Goal: Information Seeking & Learning: Learn about a topic

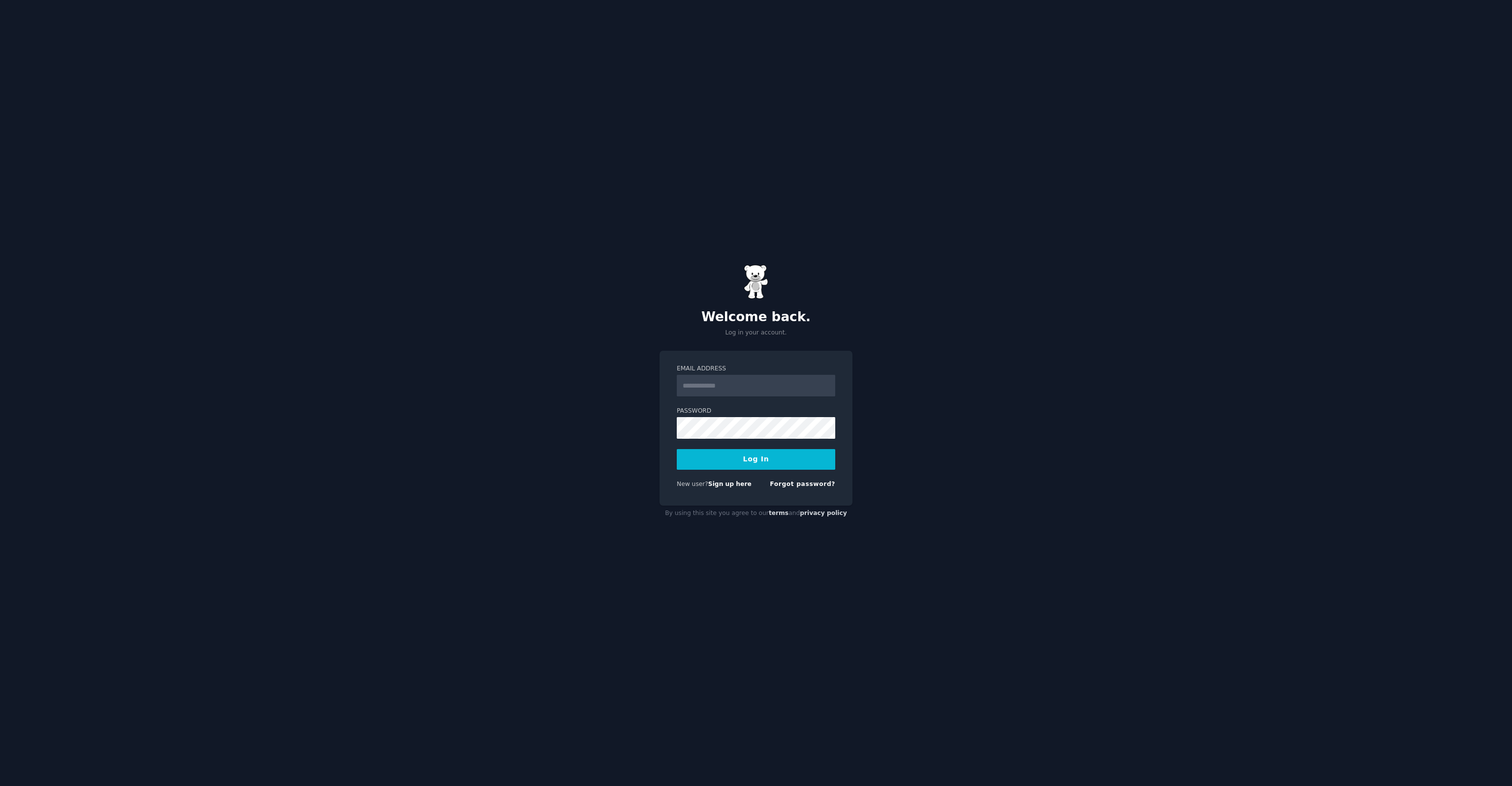
type input "**********"
click at [735, 457] on button "Log In" at bounding box center [756, 459] width 159 height 20
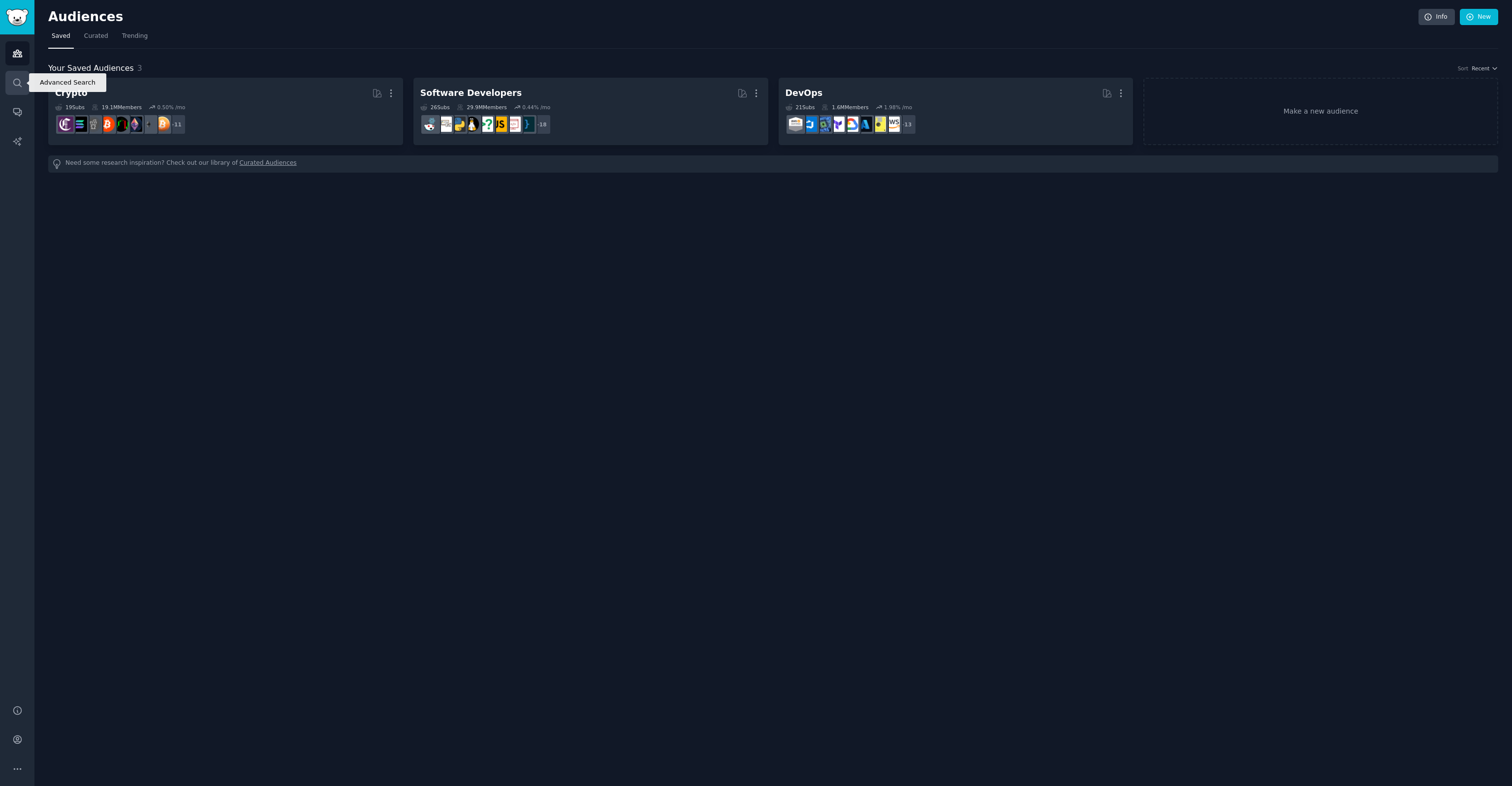
click at [17, 86] on icon "Sidebar" at bounding box center [17, 83] width 11 height 11
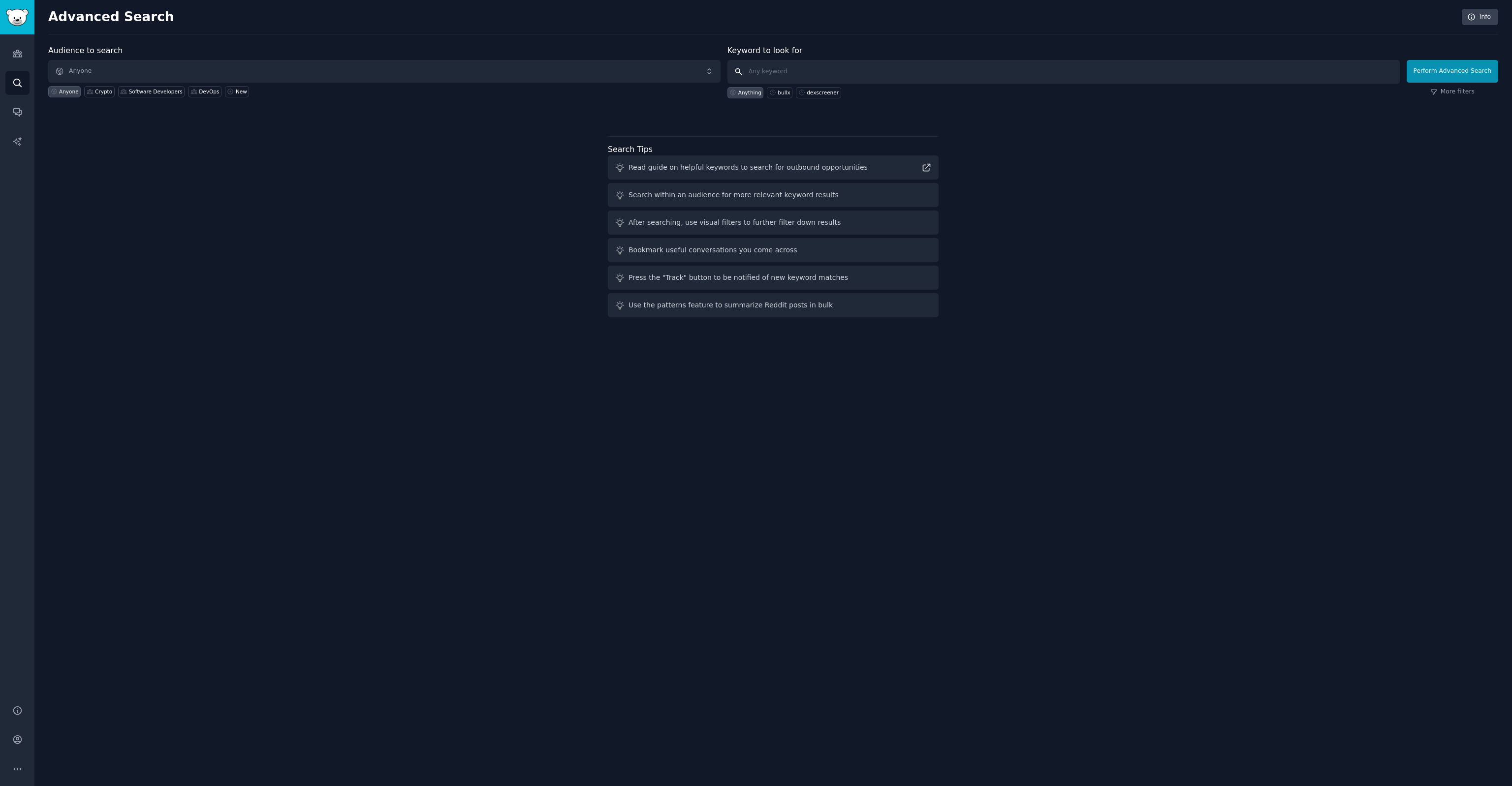
click at [781, 77] on input "text" at bounding box center [1063, 71] width 672 height 23
type input "crypto api"
click at [1436, 72] on button "Perform Advanced Search" at bounding box center [1453, 71] width 92 height 23
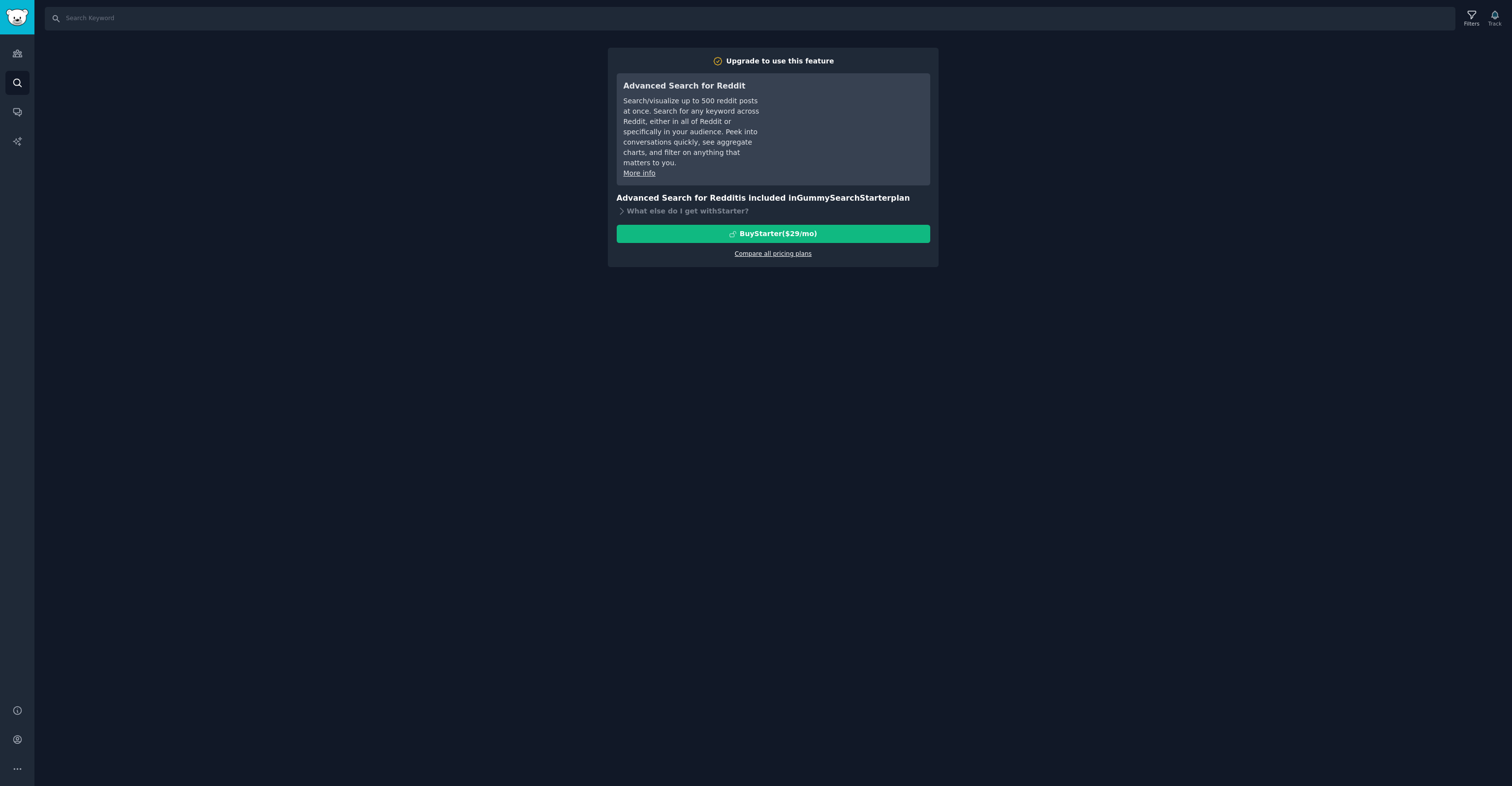
click at [762, 250] on link "Compare all pricing plans" at bounding box center [773, 253] width 77 height 7
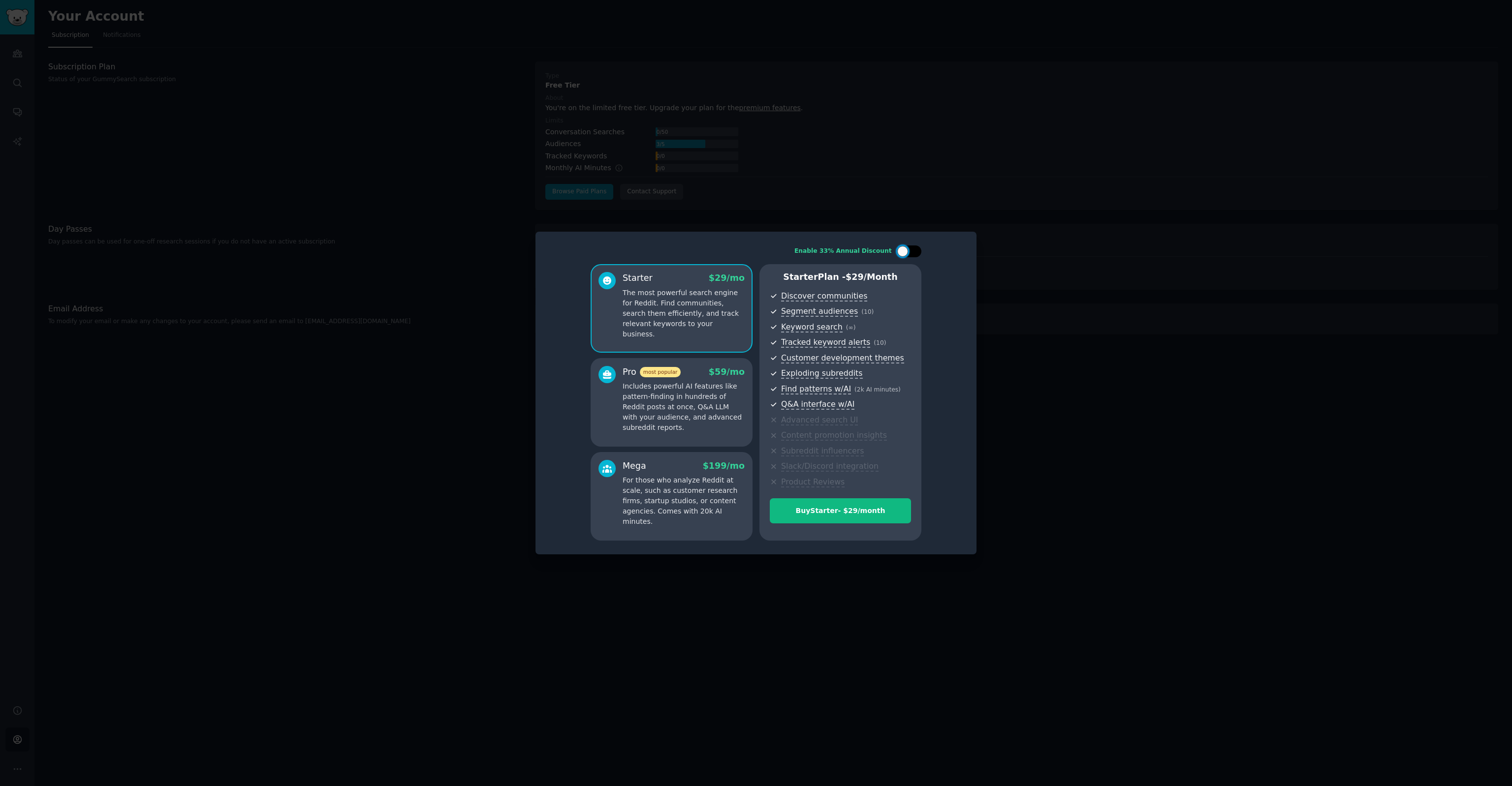
click at [905, 252] on div at bounding box center [902, 251] width 11 height 11
click at [905, 252] on icon at bounding box center [903, 251] width 5 height 5
checkbox input "false"
click at [720, 391] on p "Includes powerful AI features like pattern-finding in hundreds of Reddit posts …" at bounding box center [683, 407] width 122 height 52
click at [1307, 404] on div at bounding box center [756, 393] width 1512 height 786
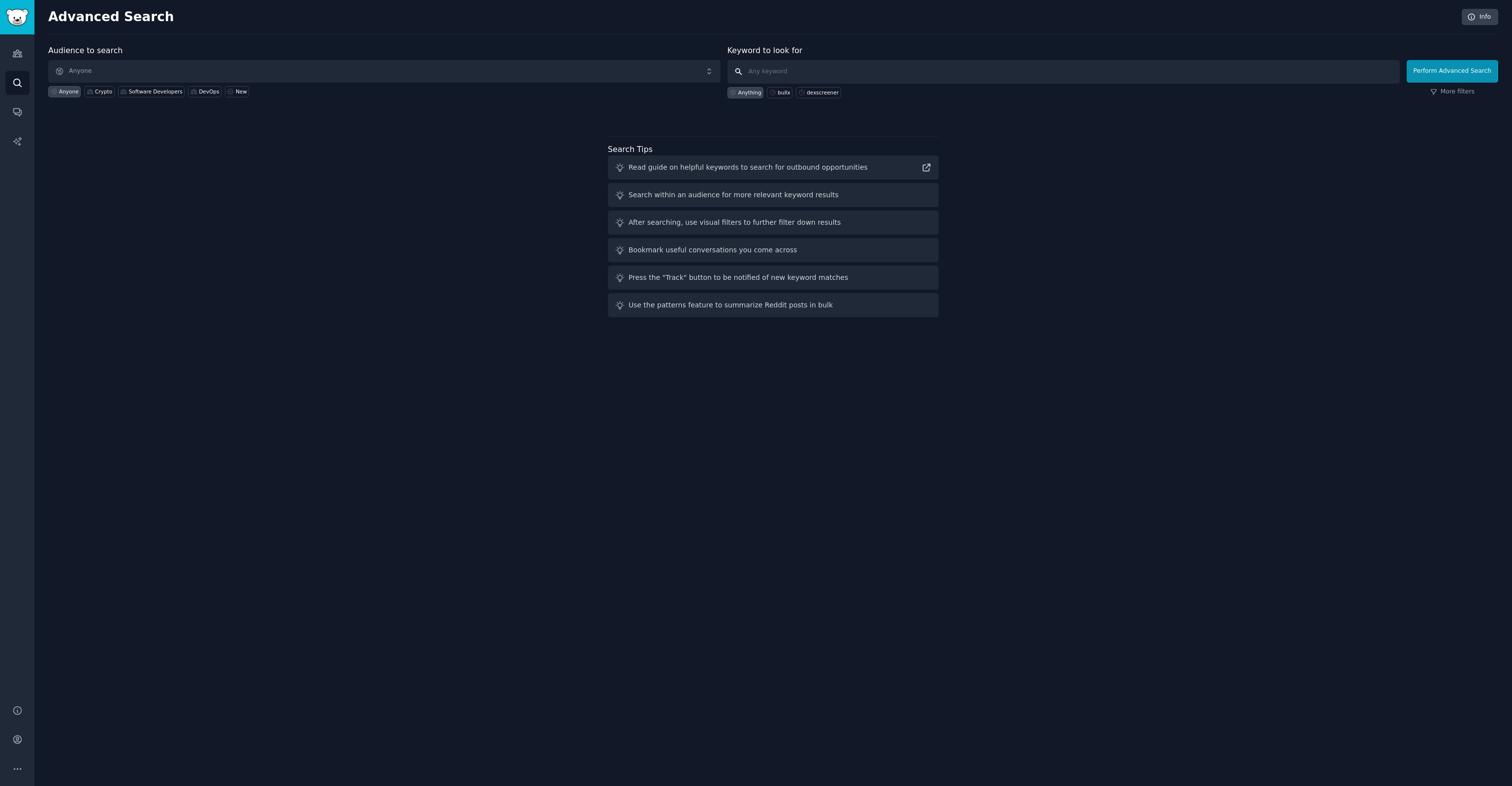
click at [803, 68] on input "text" at bounding box center [1063, 71] width 672 height 23
type input "trading api"
click button "Perform Advanced Search" at bounding box center [1453, 71] width 92 height 23
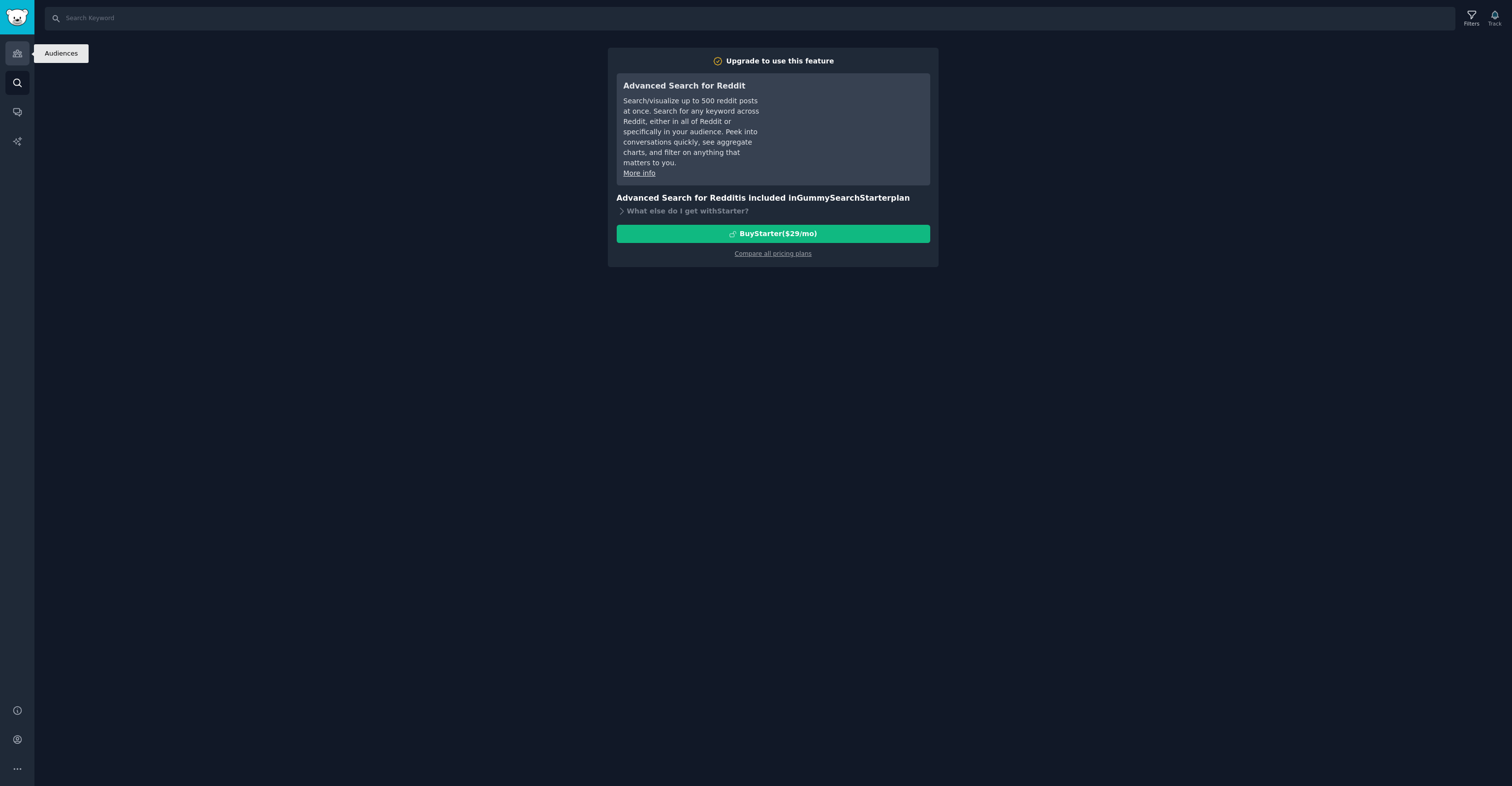
click at [15, 54] on icon "Sidebar" at bounding box center [17, 53] width 11 height 11
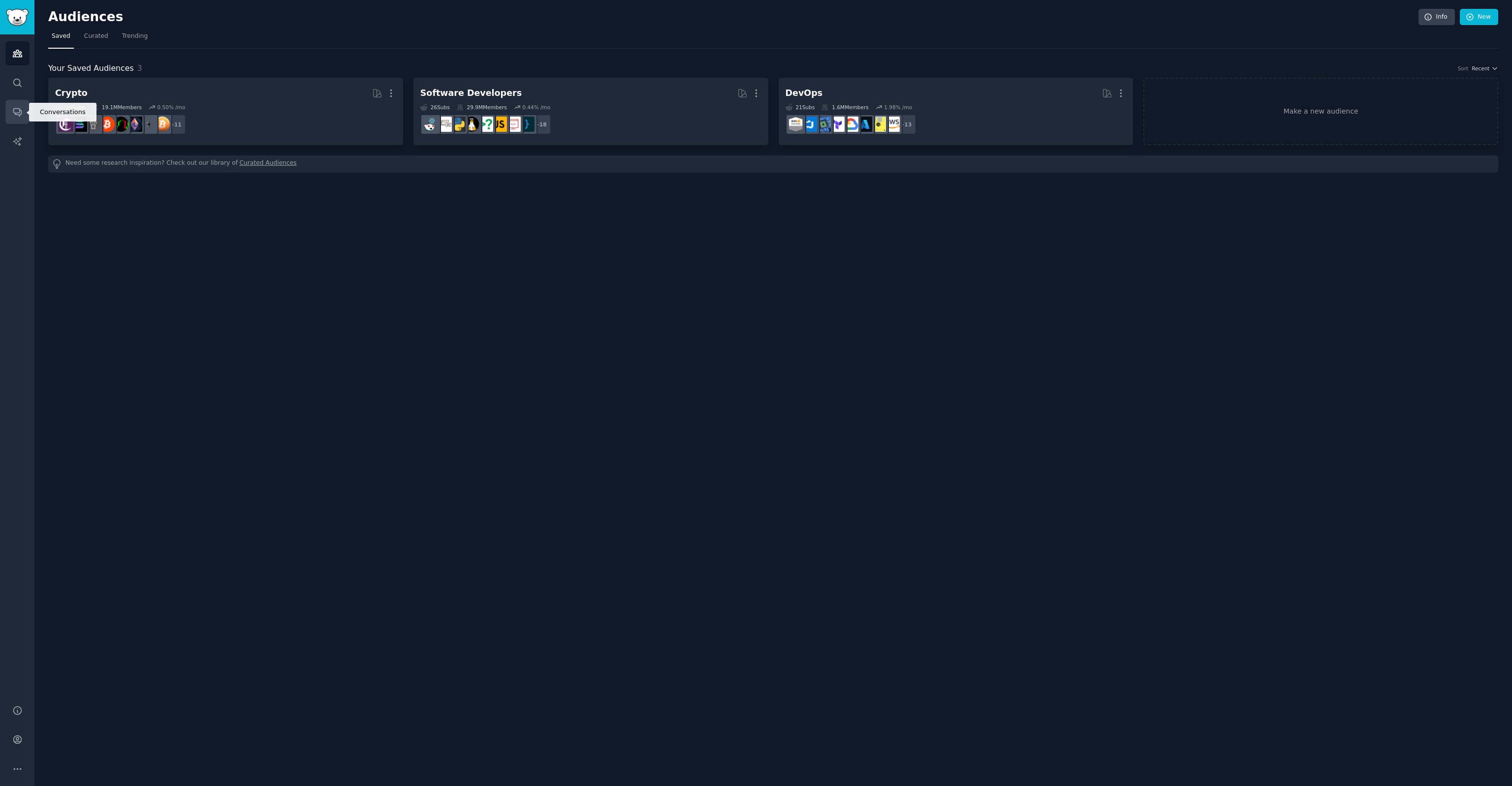
click at [11, 114] on link "Conversations" at bounding box center [17, 112] width 24 height 24
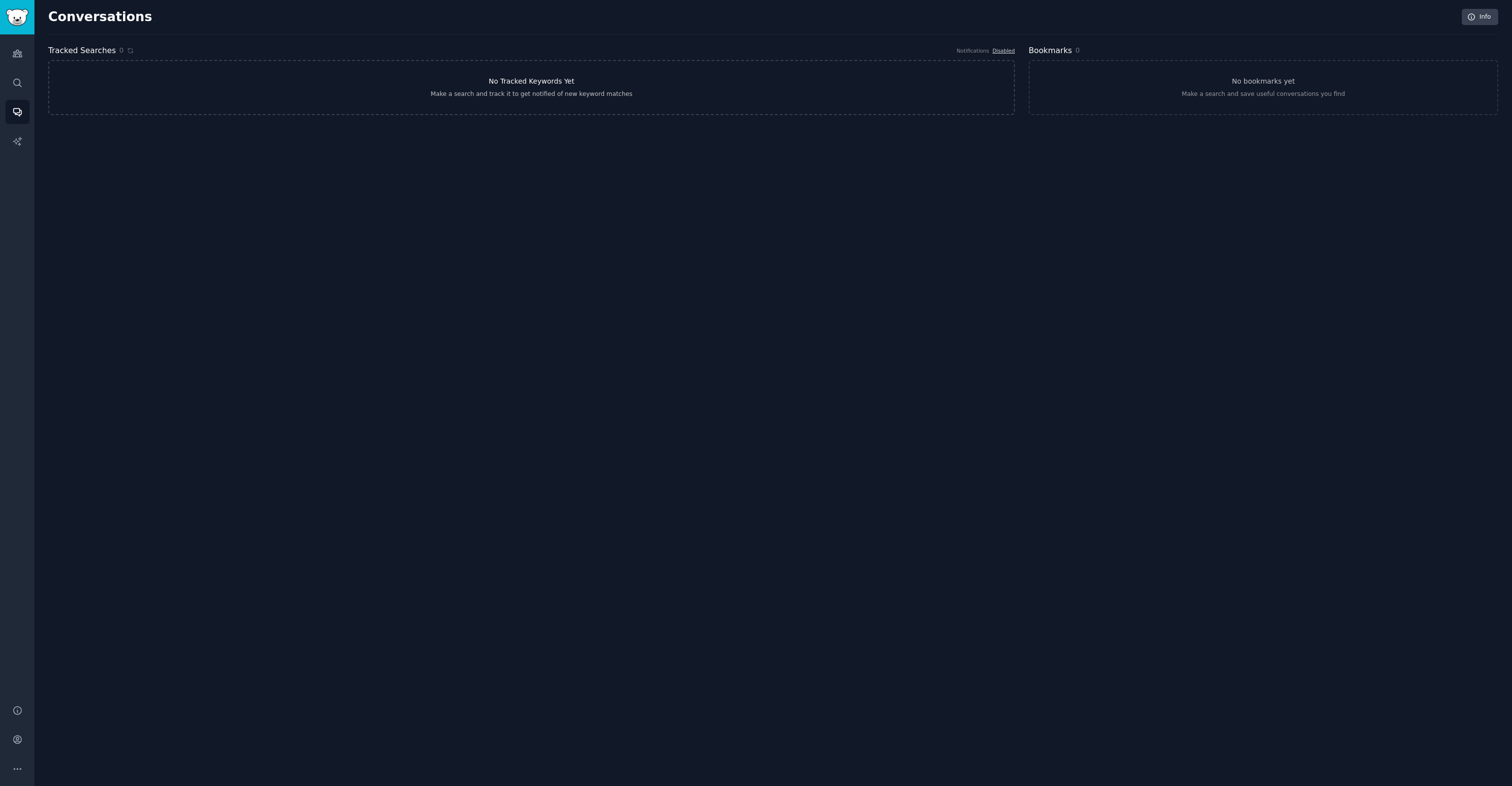
click at [511, 83] on h3 "No Tracked Keywords Yet" at bounding box center [531, 81] width 86 height 11
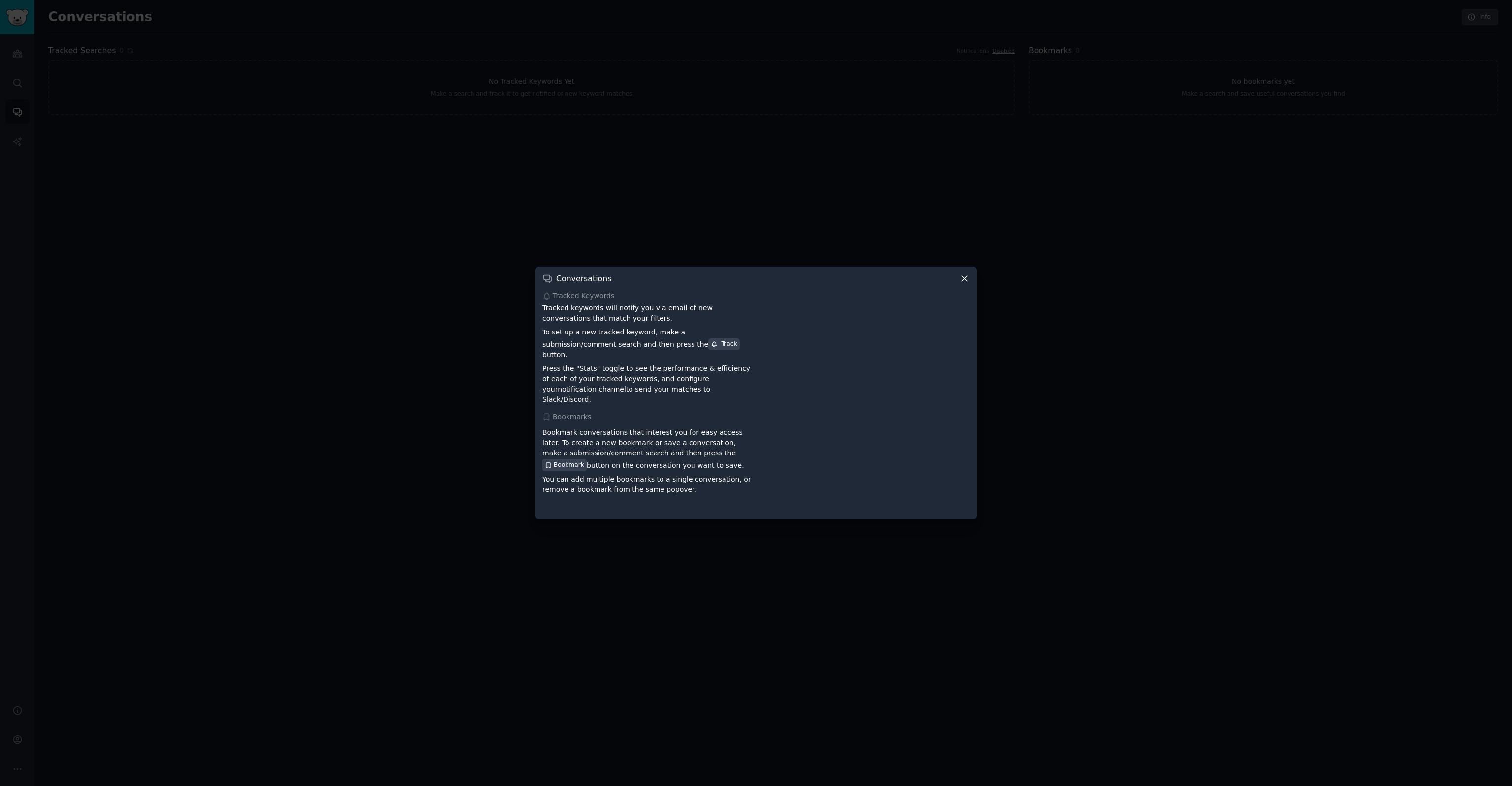
click at [959, 284] on div "Conversations" at bounding box center [756, 279] width 427 height 11
click at [966, 284] on icon at bounding box center [964, 279] width 11 height 11
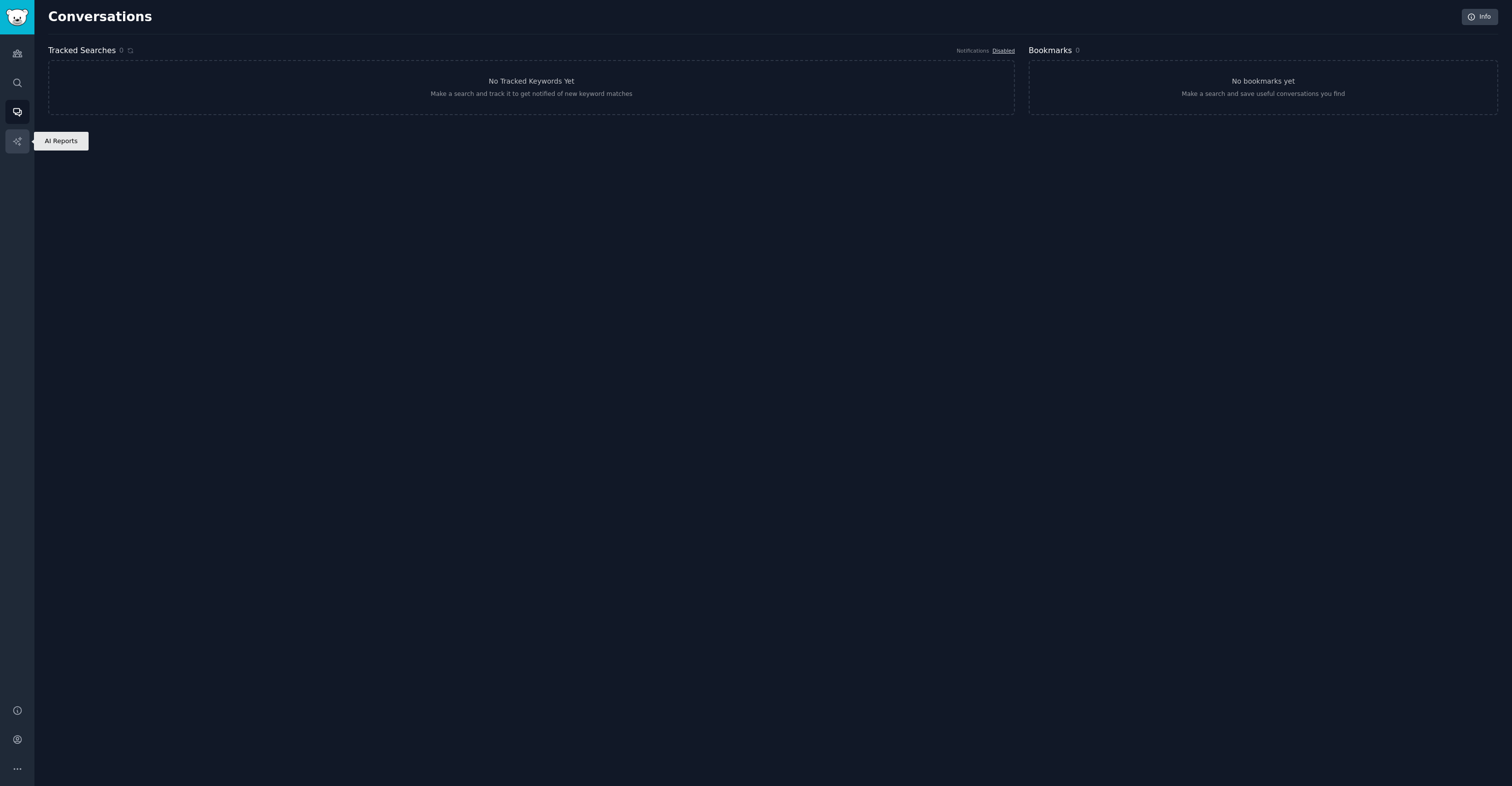
click at [15, 138] on icon "Sidebar" at bounding box center [17, 141] width 11 height 11
click at [567, 95] on div "Make any search, then go to the "Patterns" or "Ask" tab to make an AI report" at bounding box center [531, 95] width 232 height 9
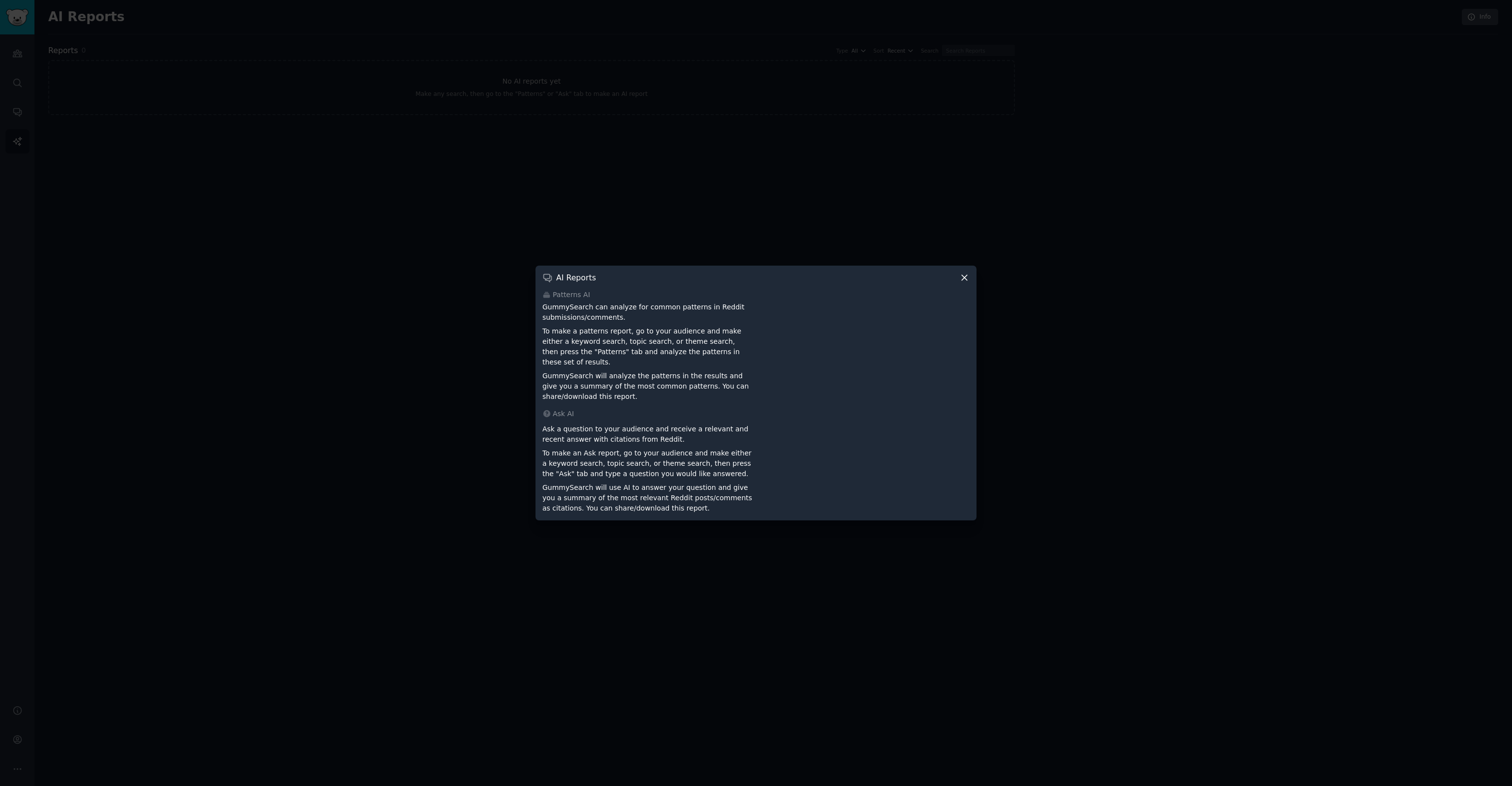
click at [502, 202] on div at bounding box center [756, 393] width 1512 height 786
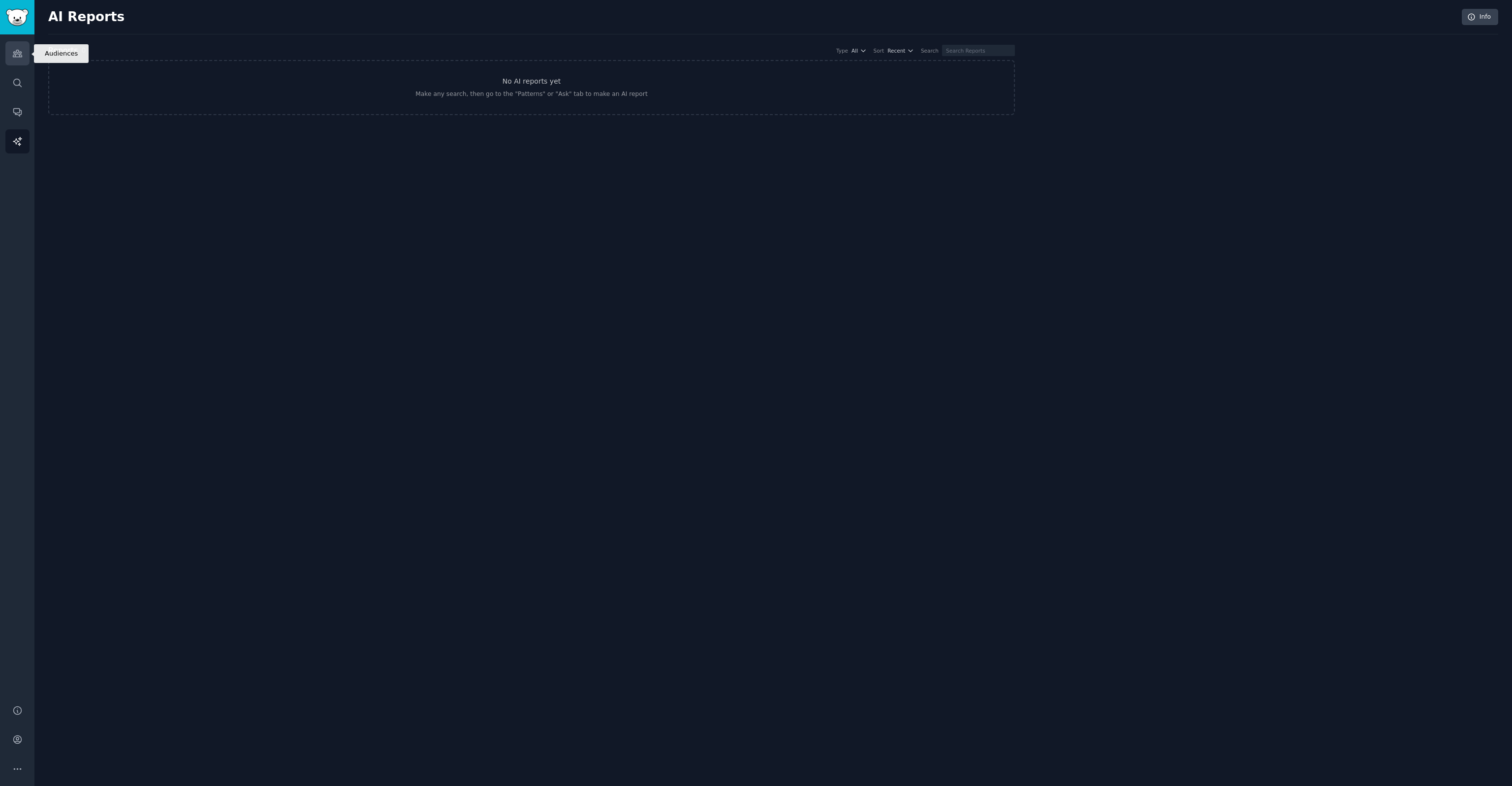
click at [17, 53] on icon "Sidebar" at bounding box center [17, 53] width 11 height 11
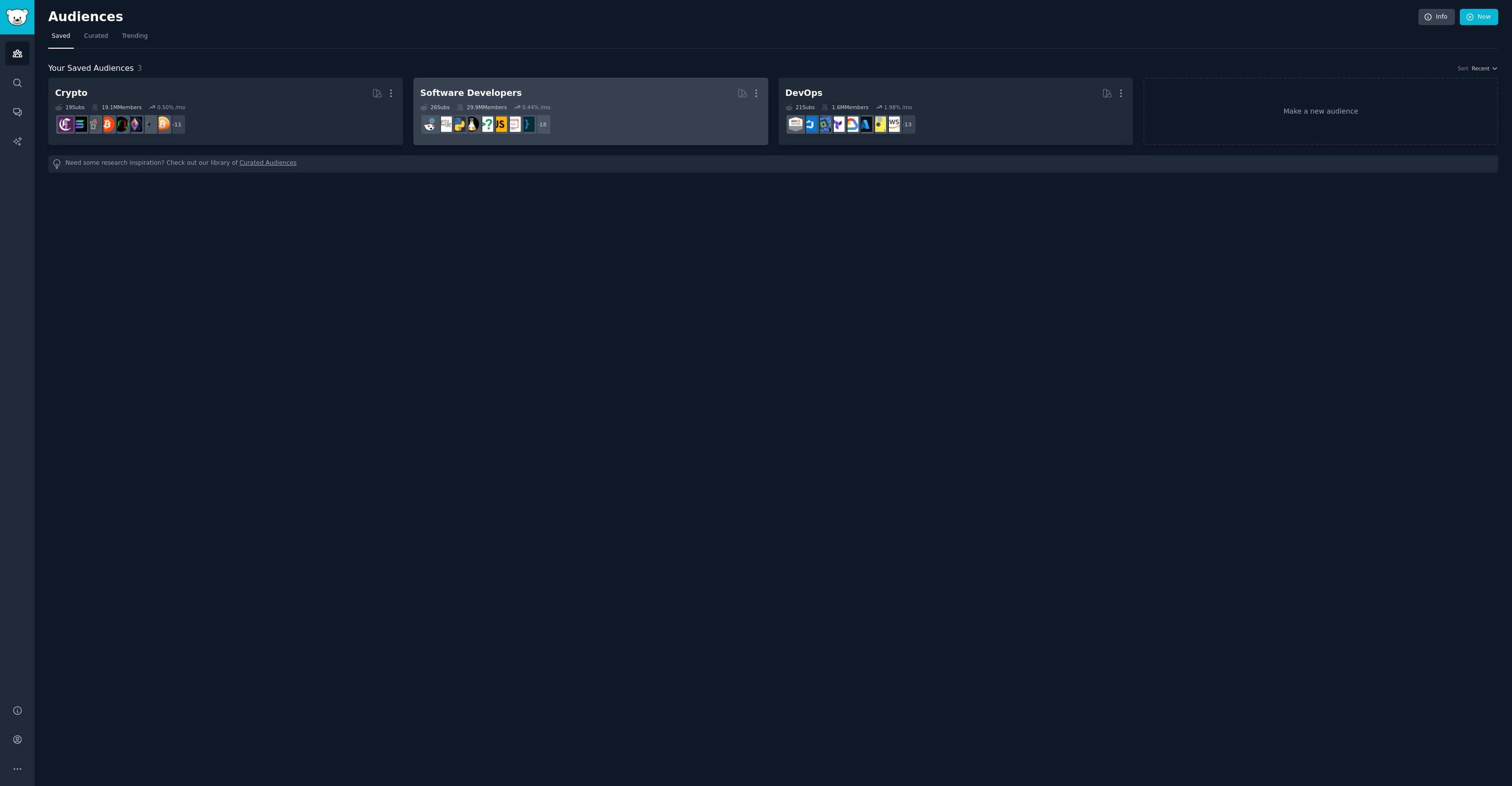
click at [462, 95] on div "Software Developers" at bounding box center [470, 93] width 102 height 12
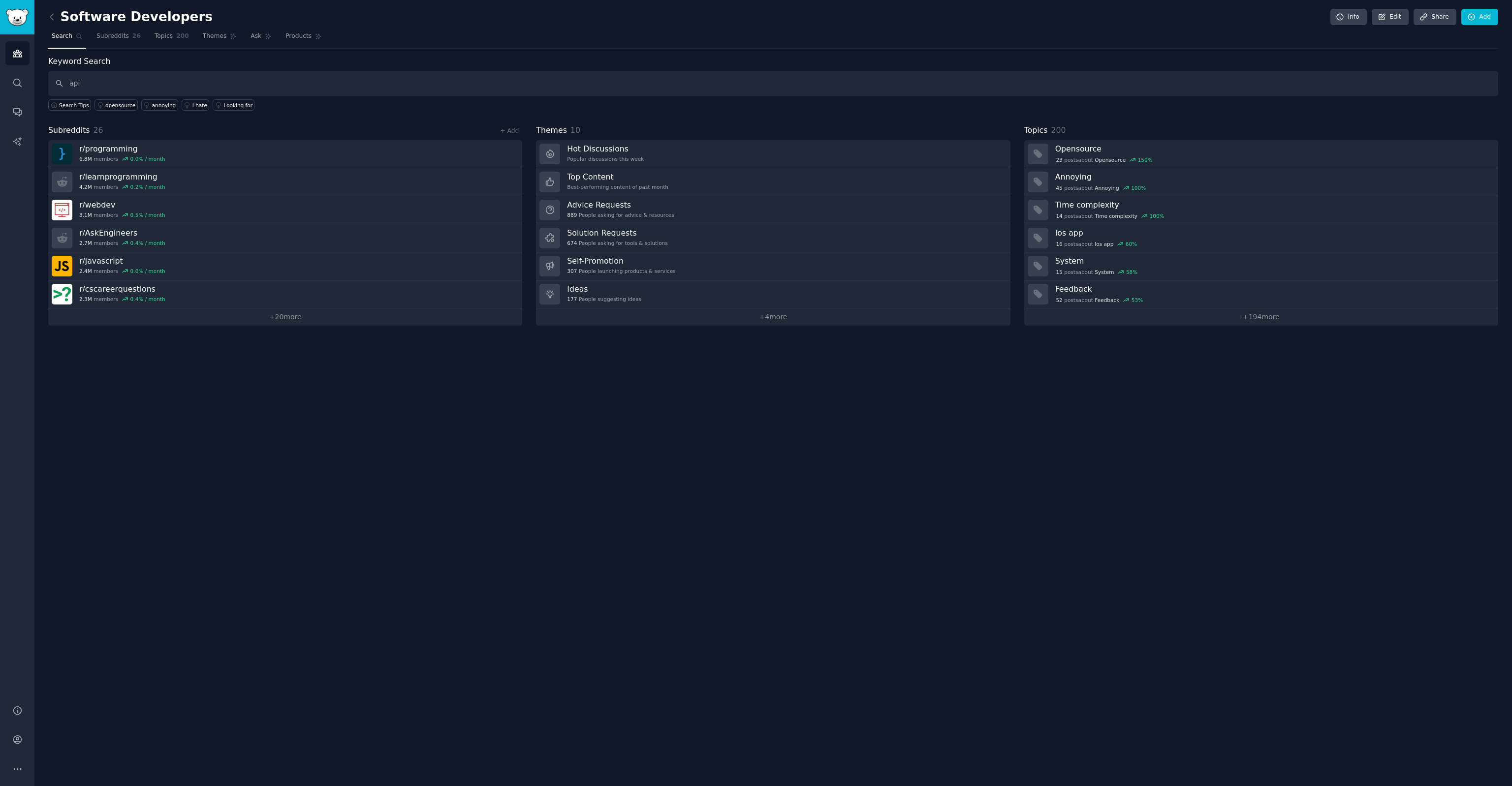
type input "api"
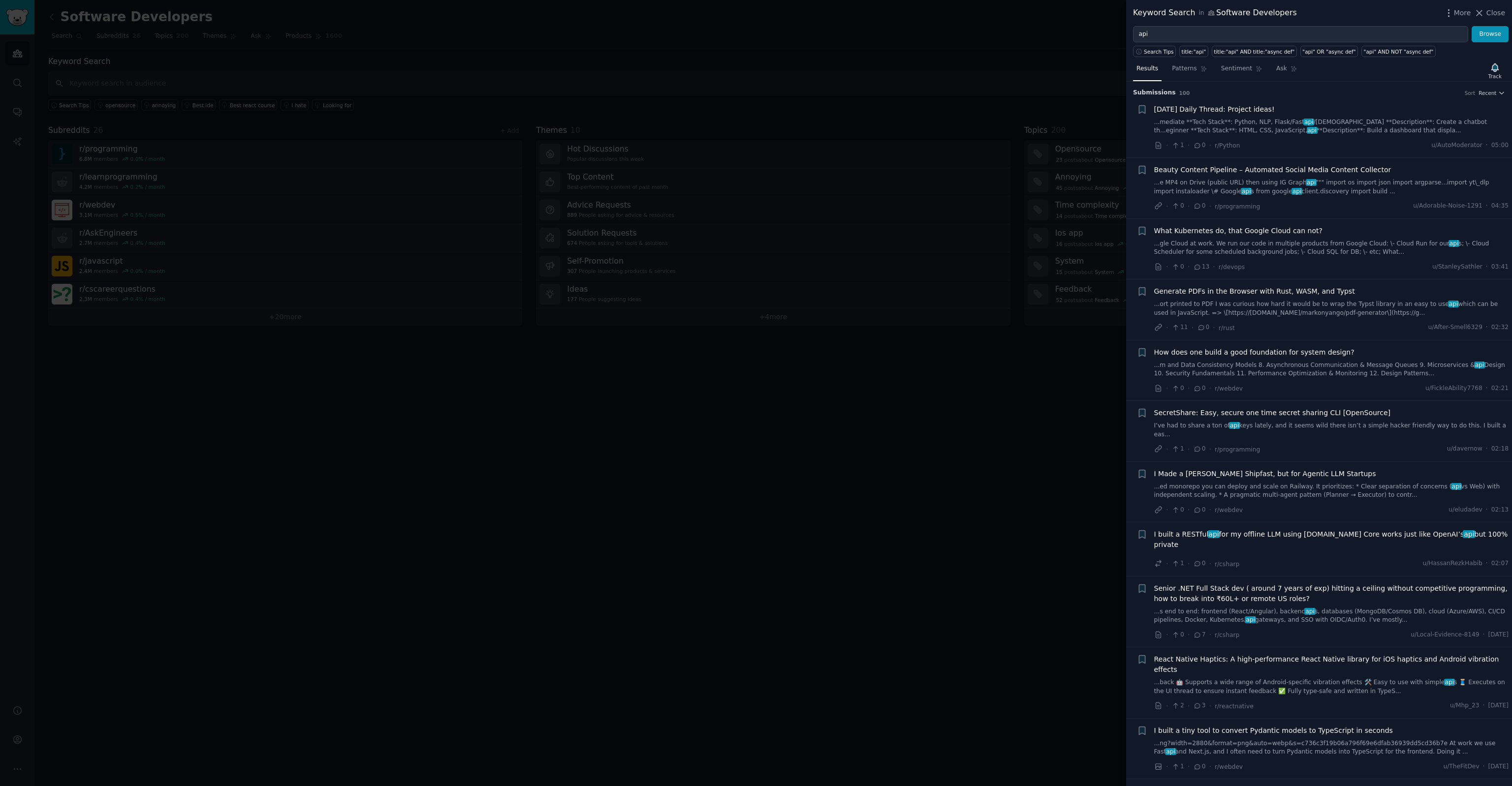
click at [685, 511] on div at bounding box center [756, 393] width 1512 height 786
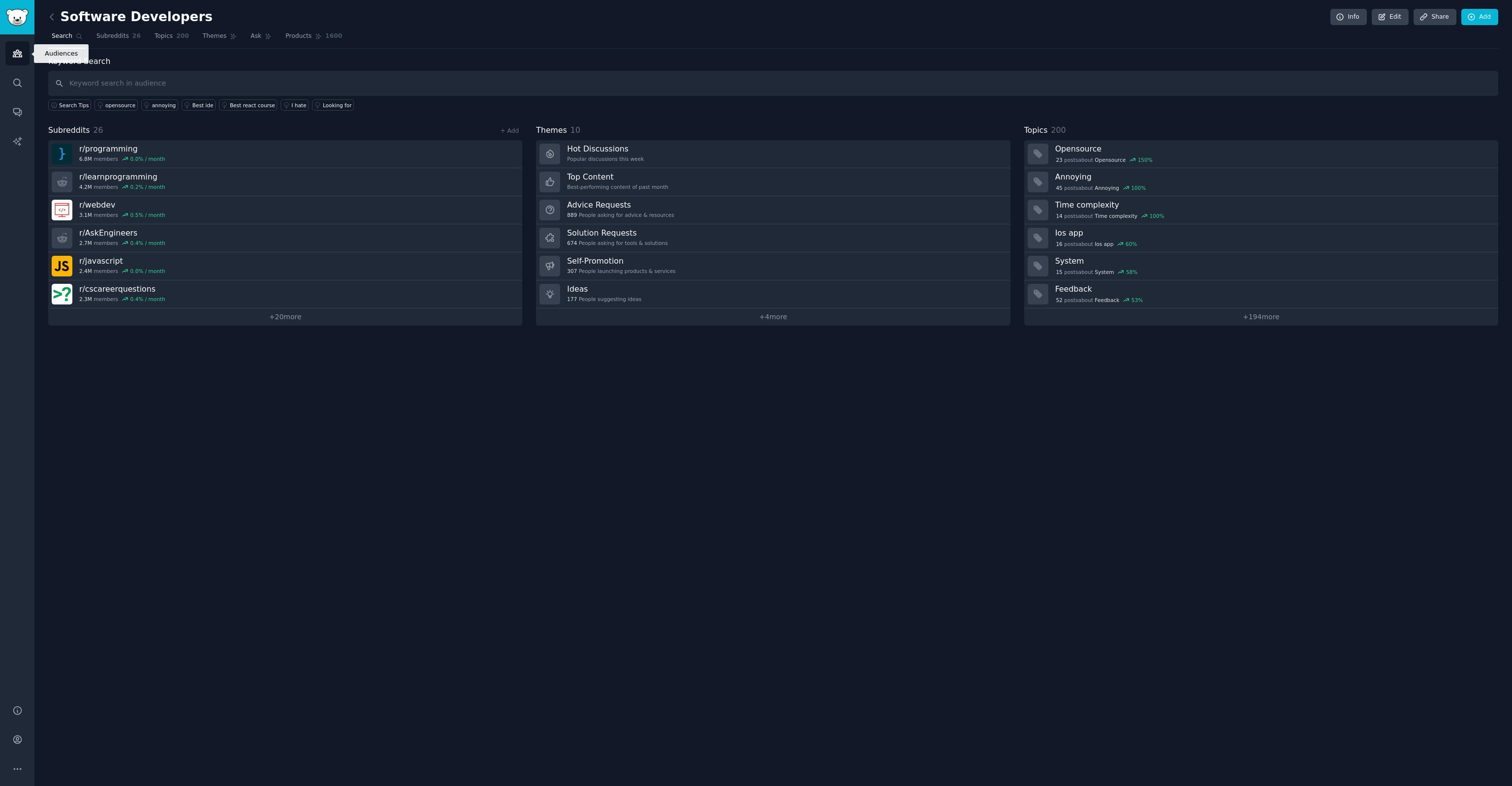
click at [9, 55] on link "Audiences" at bounding box center [17, 53] width 24 height 24
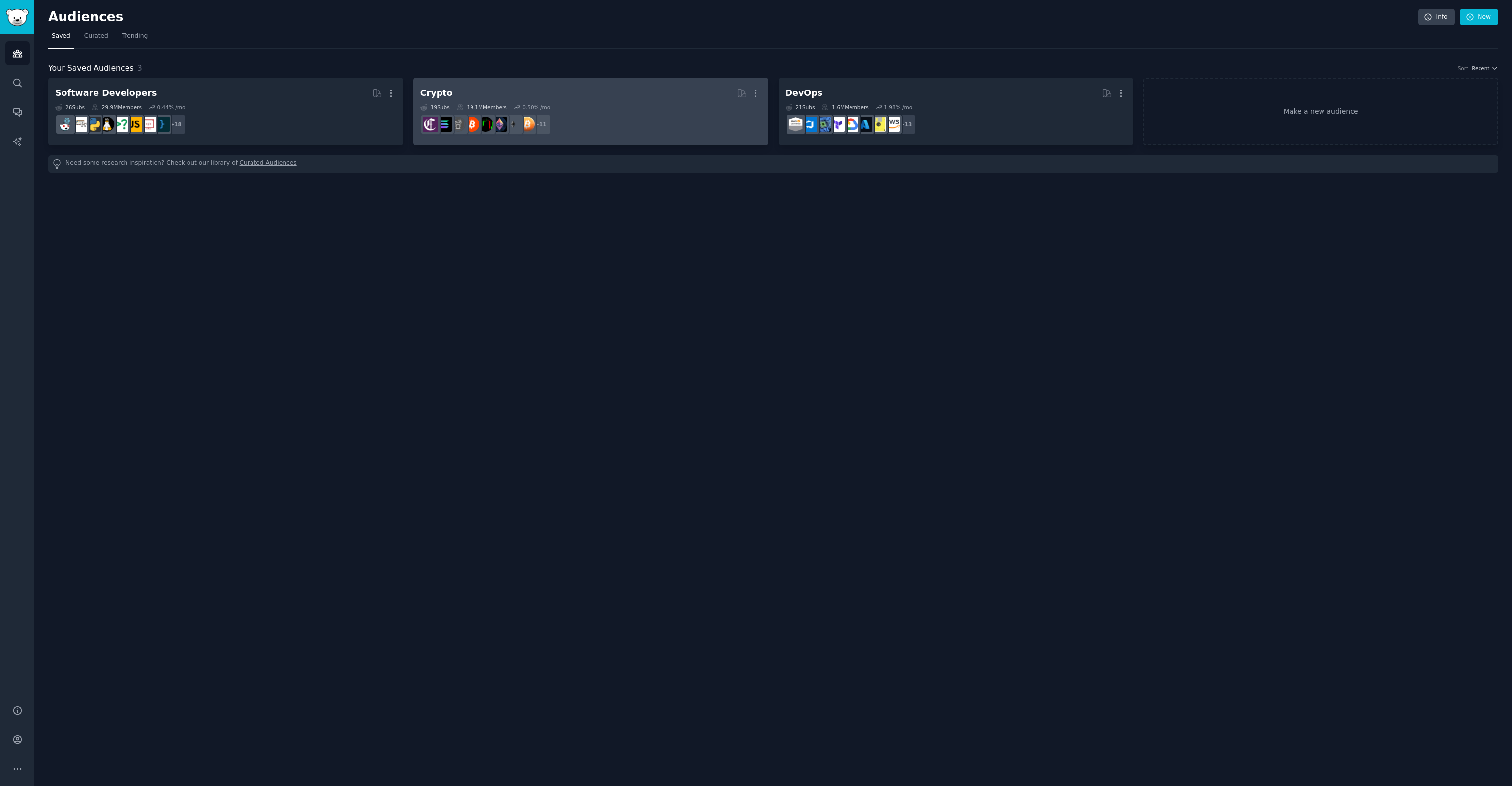
click at [442, 86] on h2 "Crypto More" at bounding box center [590, 93] width 341 height 17
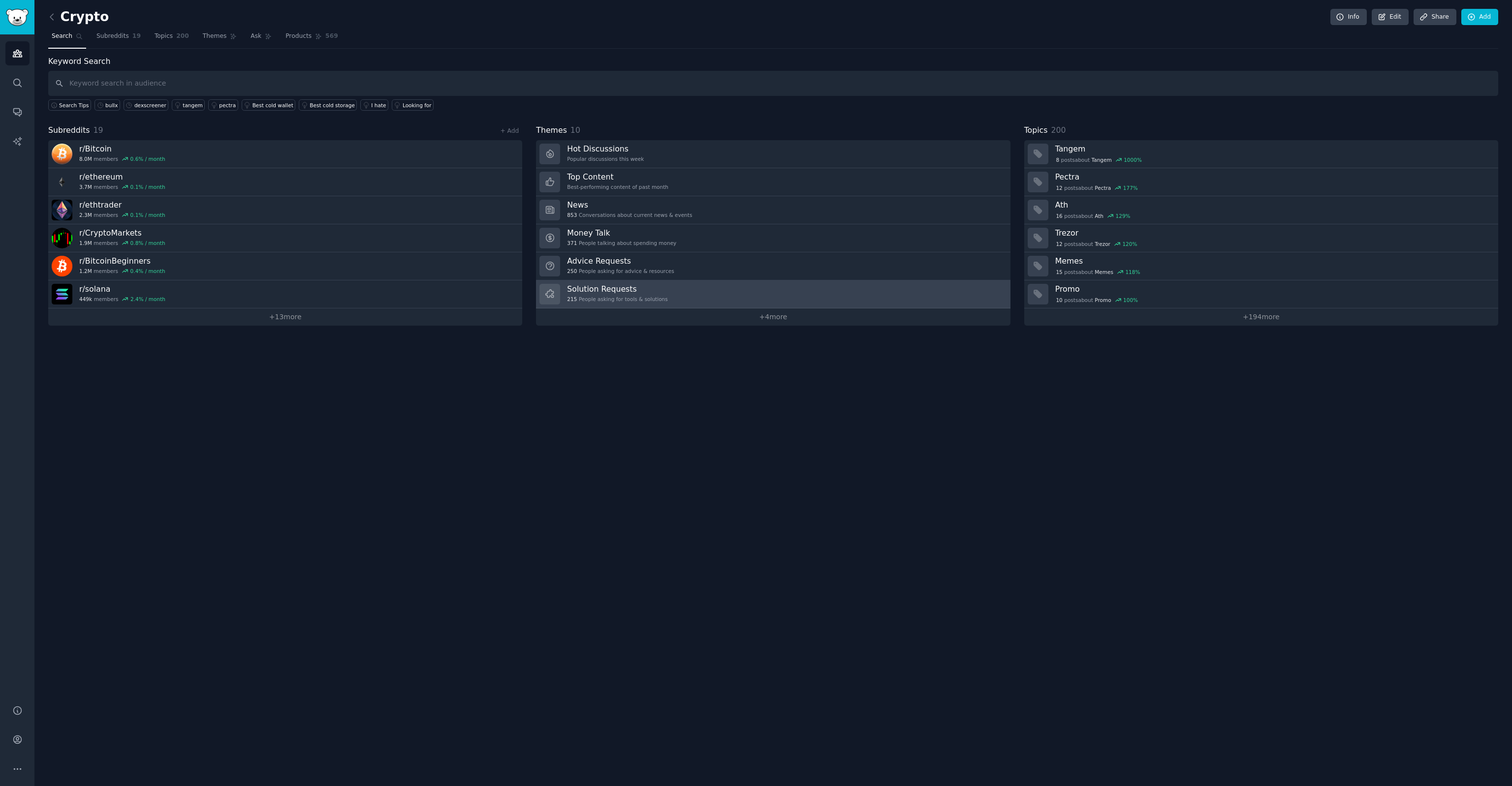
click at [598, 287] on h3 "Solution Requests" at bounding box center [616, 289] width 100 height 11
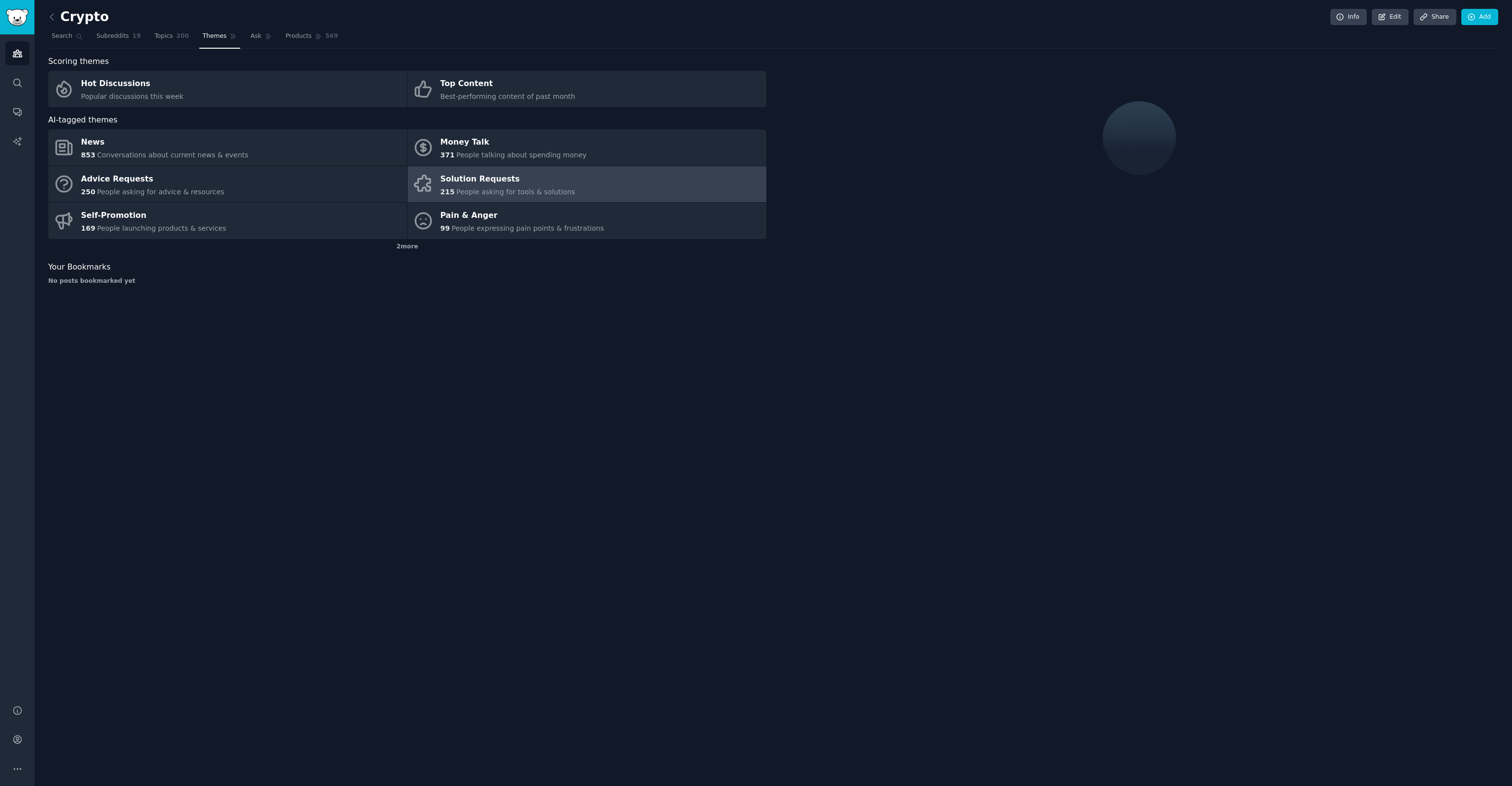
click at [507, 303] on div "Crypto Info Edit Share Add Search Subreddits 19 Topics 200 Themes Ask Products …" at bounding box center [773, 393] width 1477 height 786
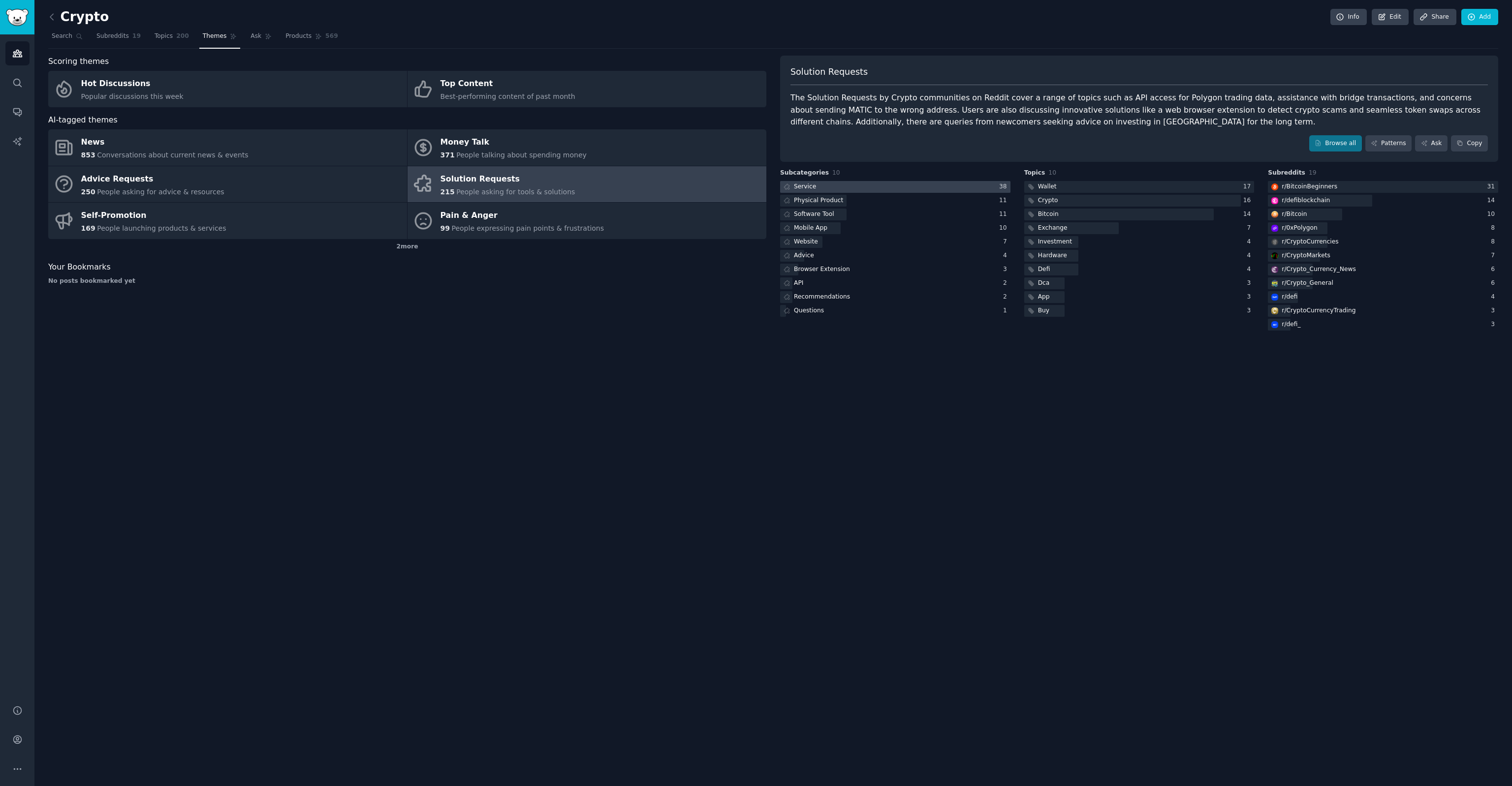
click at [807, 185] on div "Service" at bounding box center [805, 187] width 22 height 9
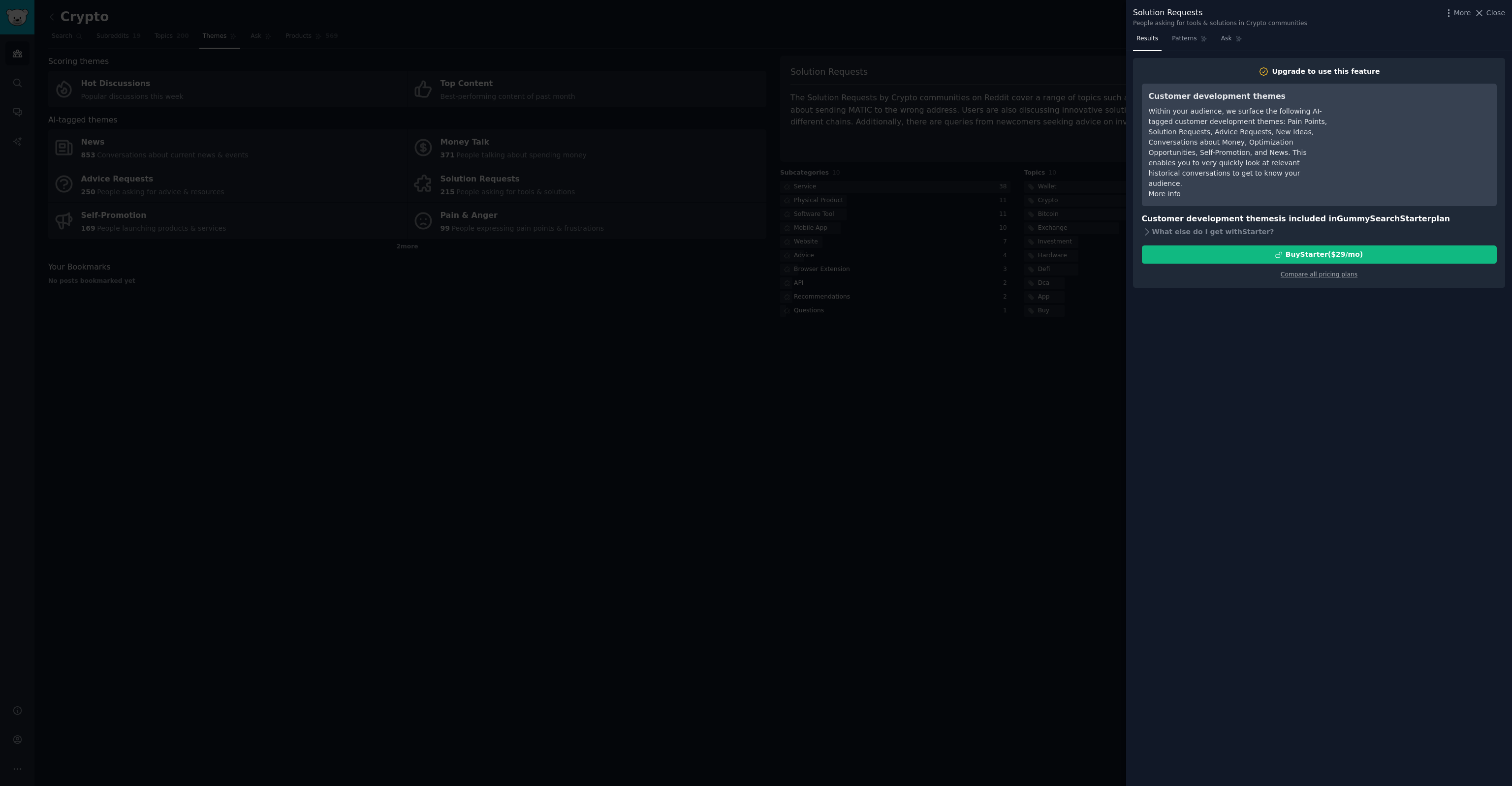
click at [751, 356] on div at bounding box center [756, 393] width 1512 height 786
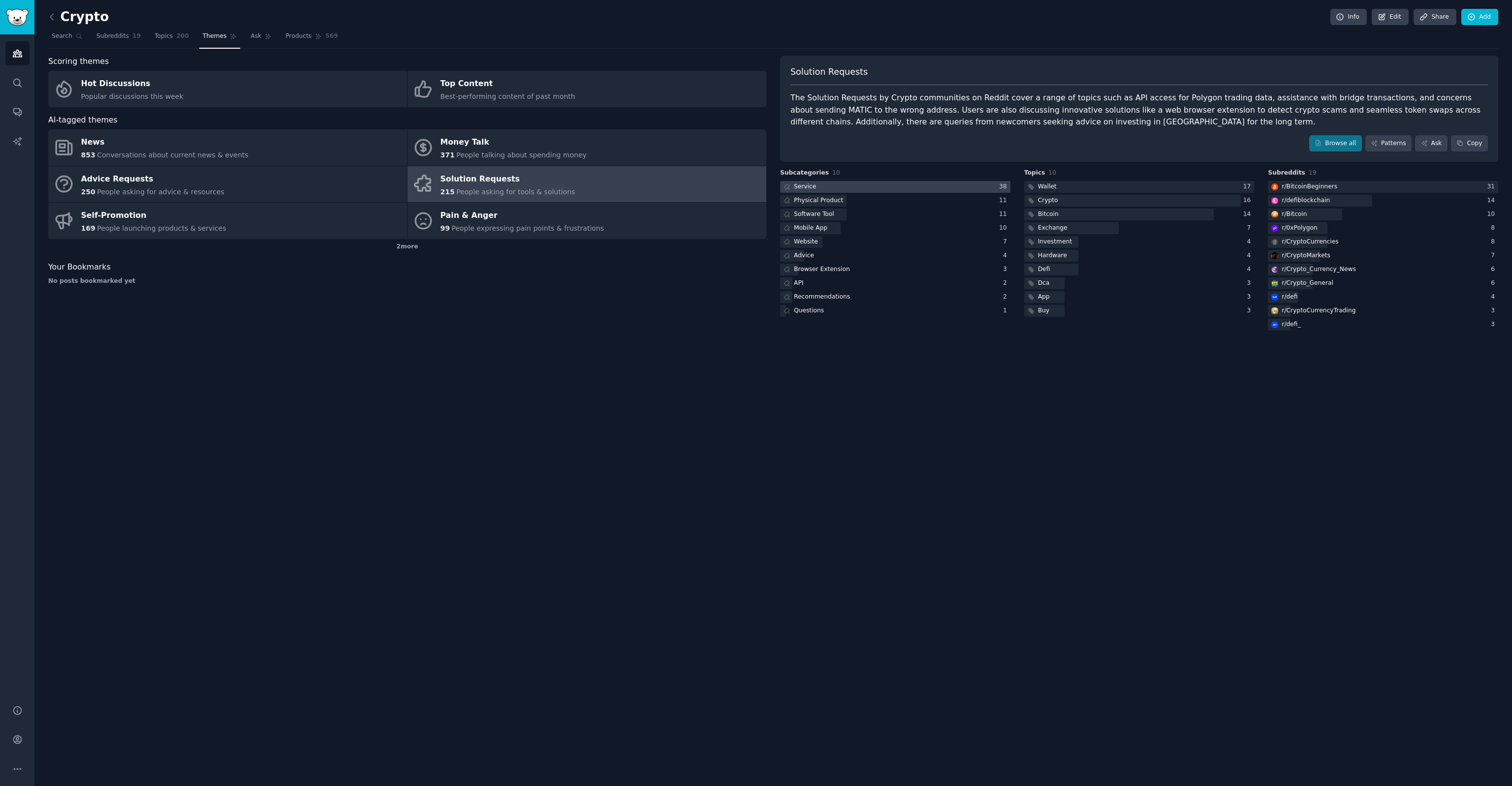
click at [796, 187] on div "Service" at bounding box center [805, 187] width 22 height 9
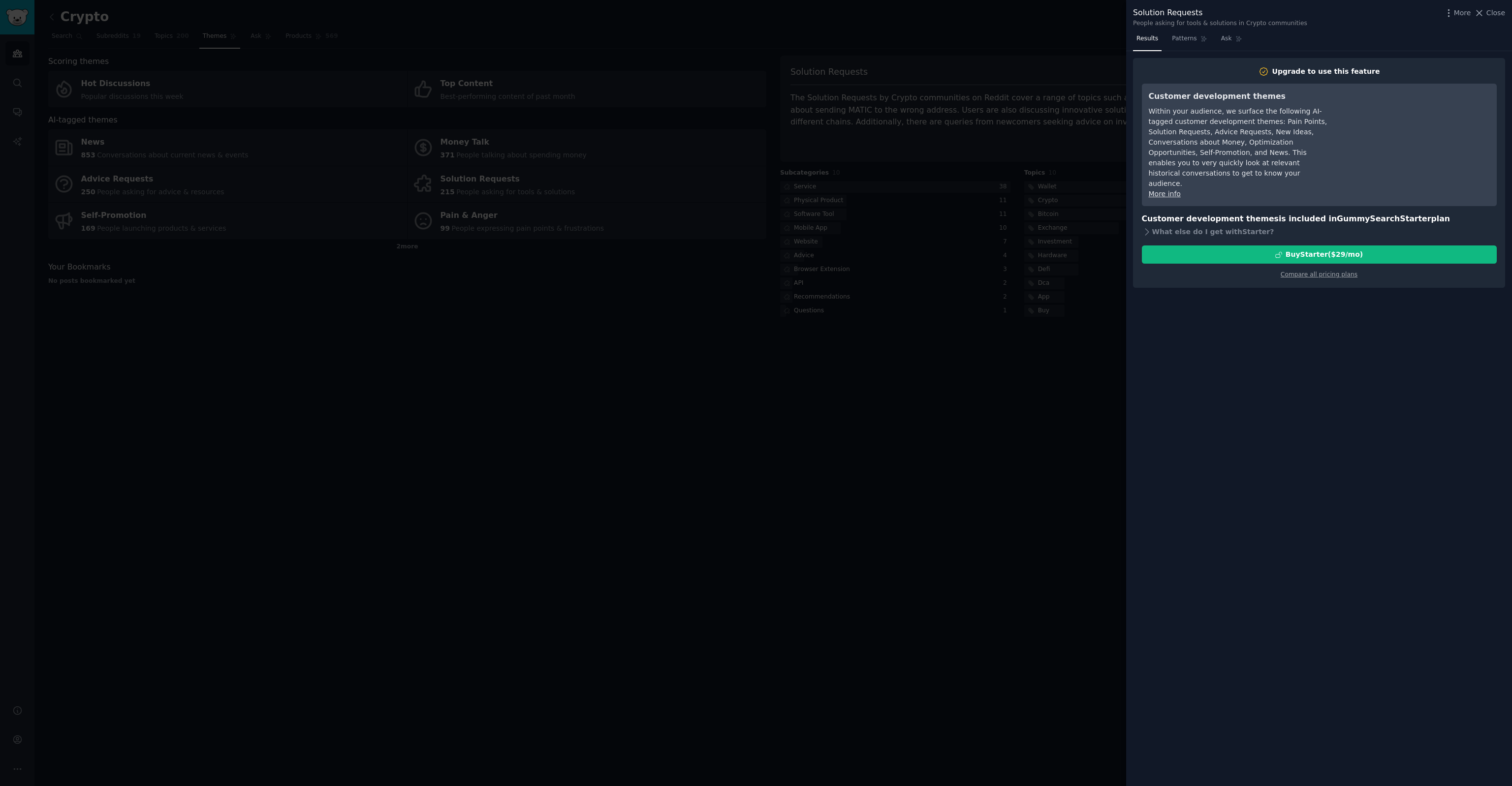
click at [619, 392] on div at bounding box center [756, 393] width 1512 height 786
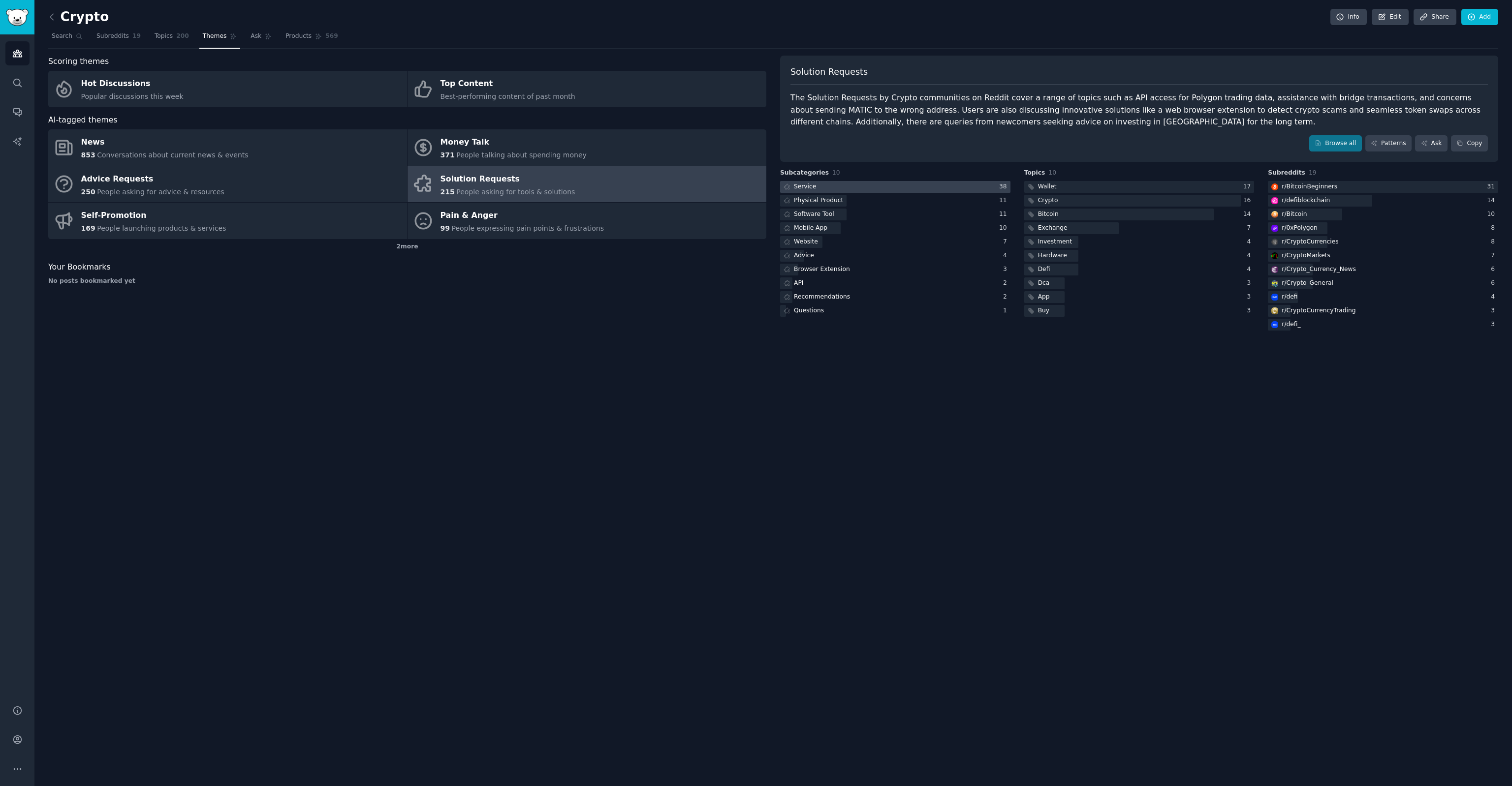
click at [795, 185] on div "Service" at bounding box center [805, 187] width 22 height 9
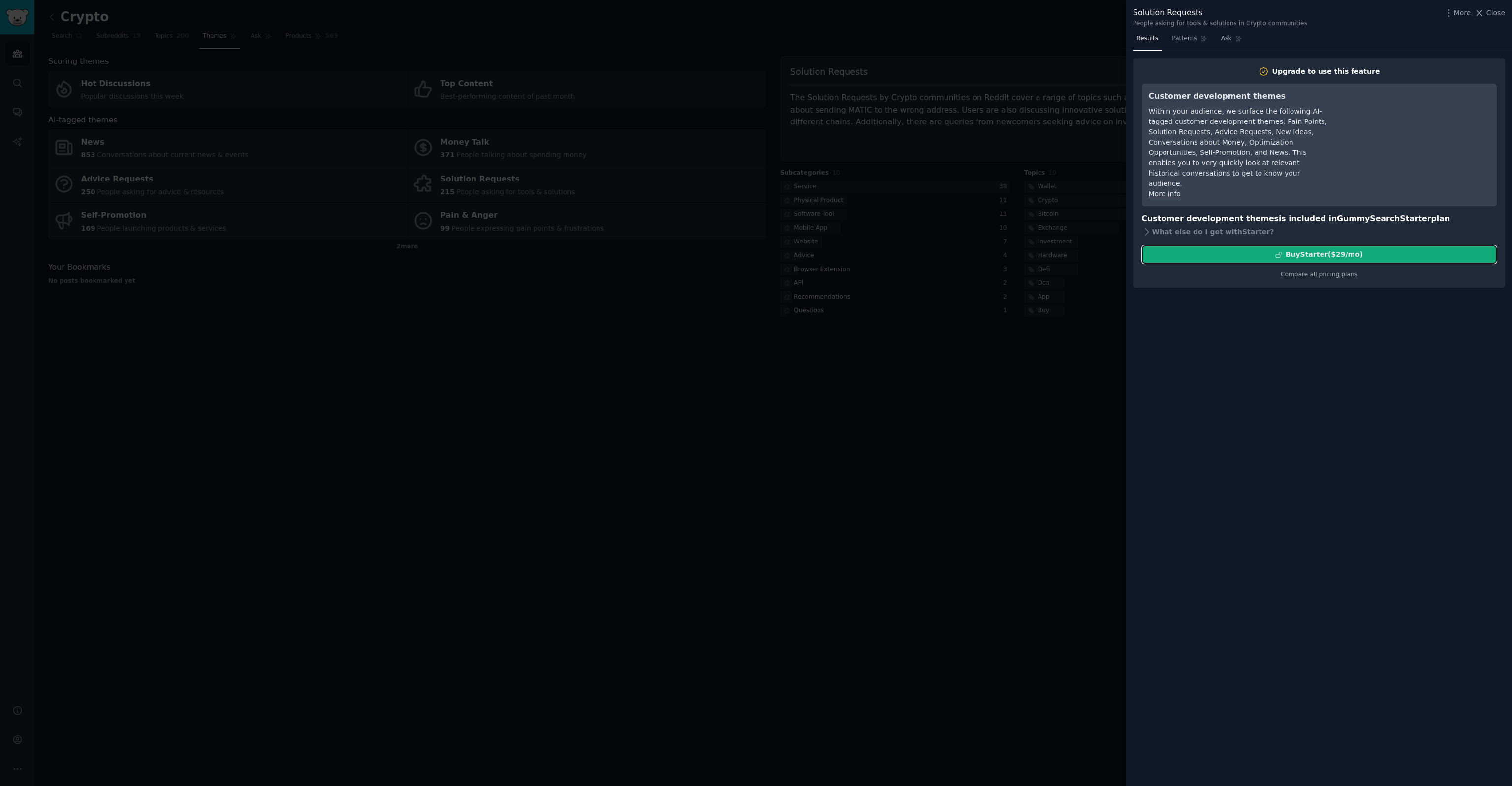
click at [1282, 251] on icon at bounding box center [1278, 254] width 7 height 7
drag, startPoint x: 1067, startPoint y: 470, endPoint x: 1097, endPoint y: 442, distance: 41.0
click at [1069, 470] on div at bounding box center [756, 393] width 1512 height 786
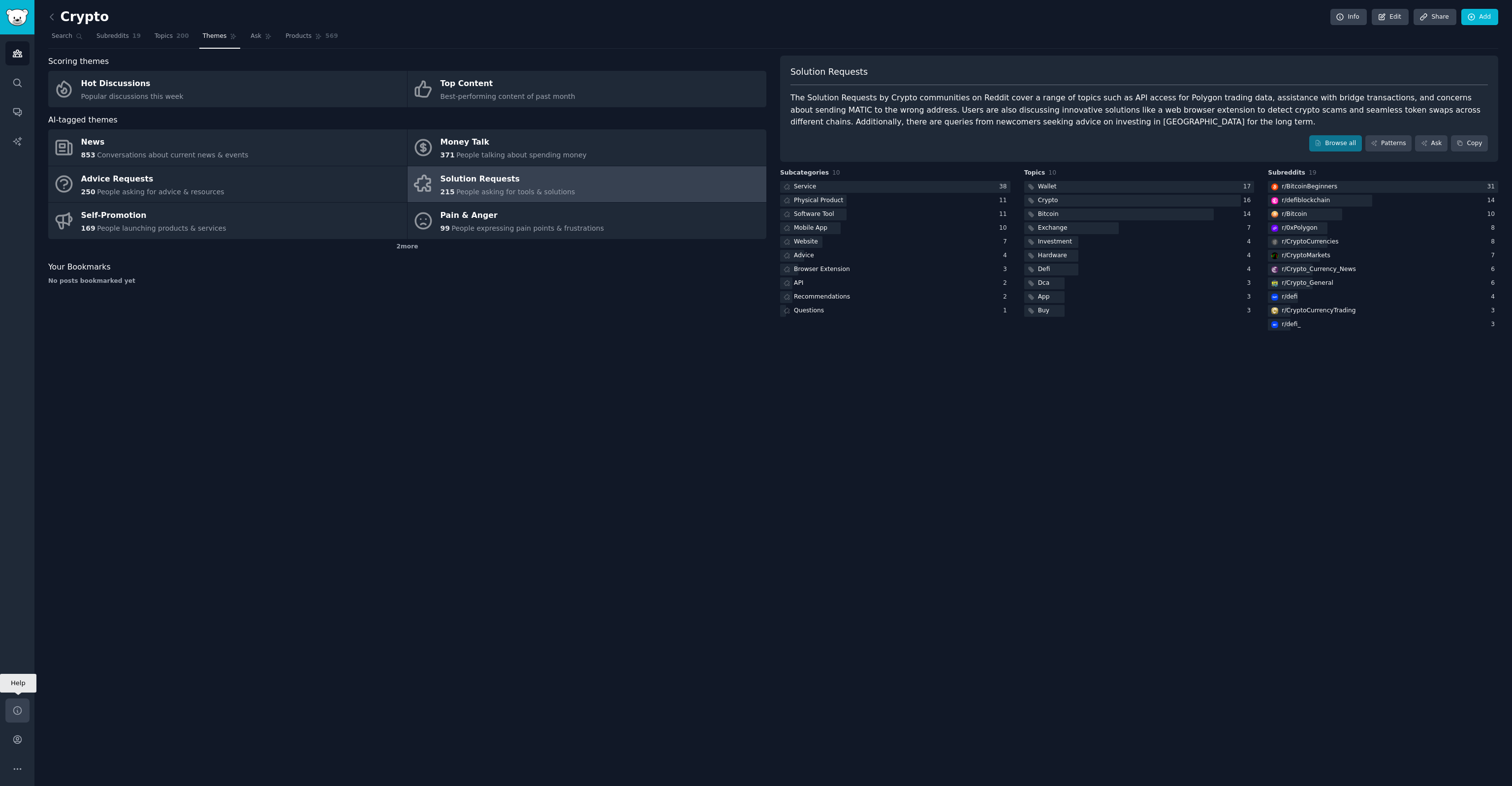
click at [18, 709] on icon "Sidebar" at bounding box center [17, 711] width 11 height 11
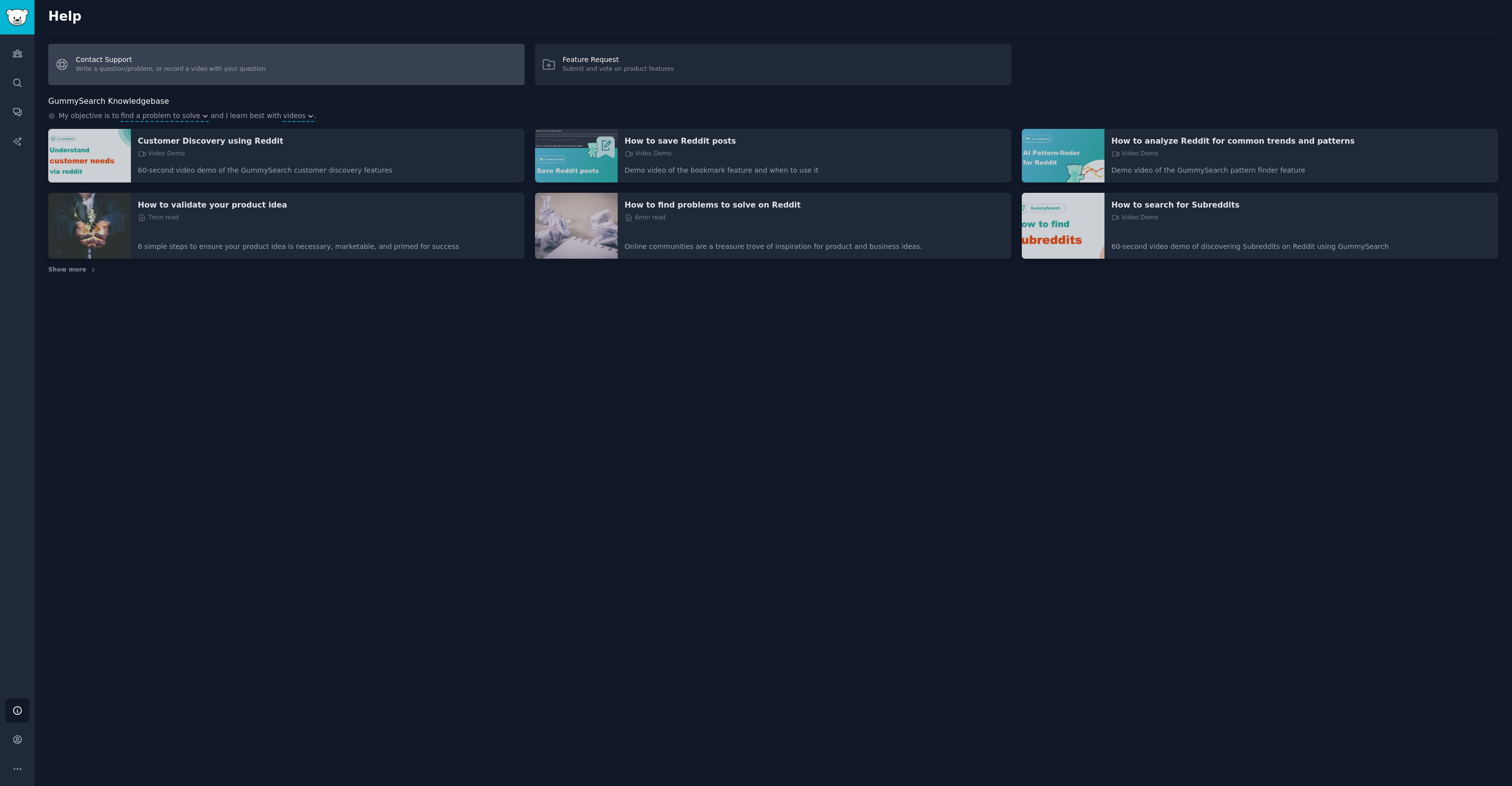
click at [328, 65] on link "Contact Support Write a question/problem, or record a video with your question" at bounding box center [286, 64] width 476 height 41
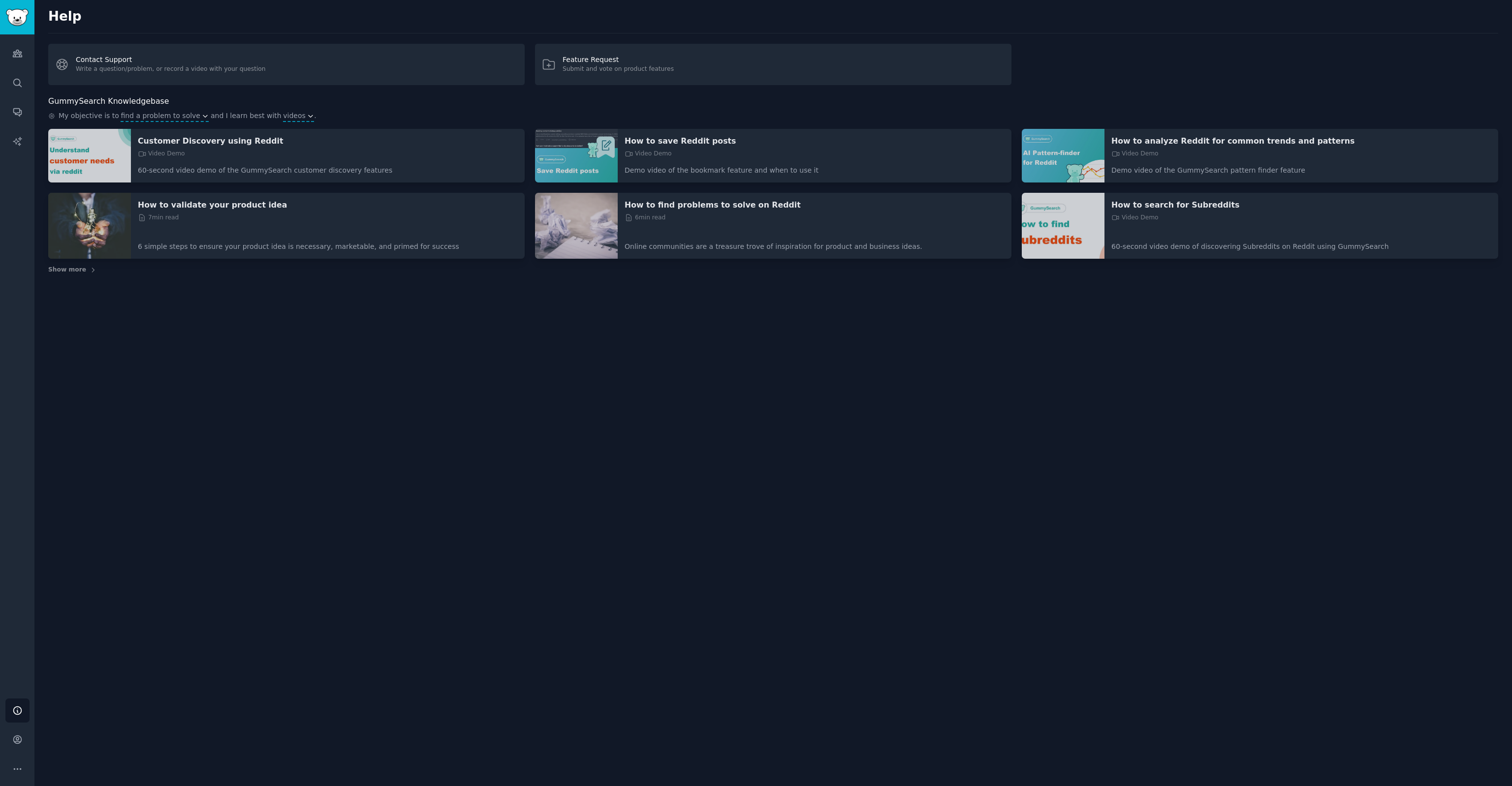
click at [0, 739] on div "Help Account More" at bounding box center [17, 739] width 35 height 93
click at [8, 742] on link "Account" at bounding box center [17, 739] width 24 height 24
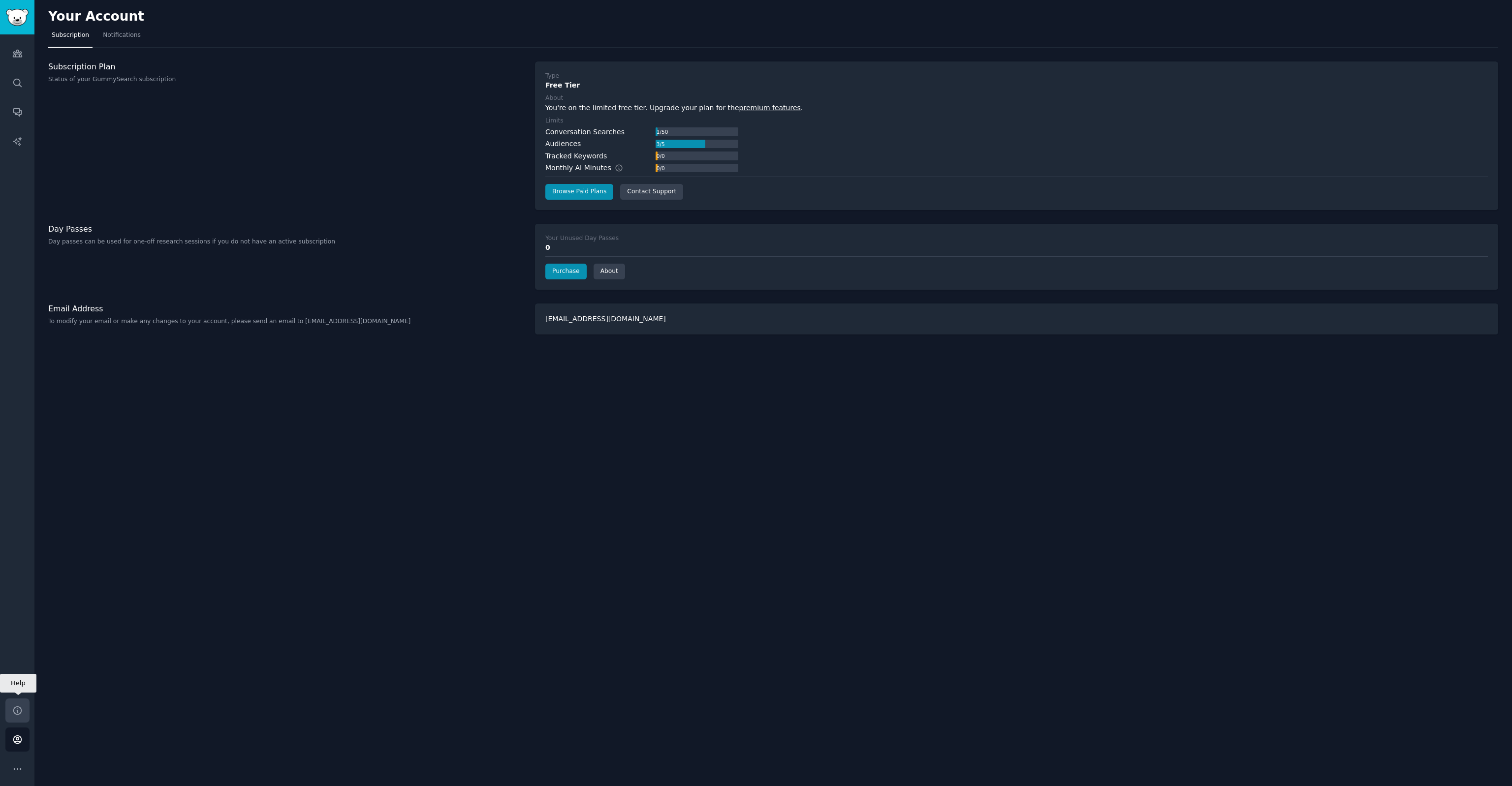
click at [7, 714] on link "Help" at bounding box center [17, 711] width 24 height 24
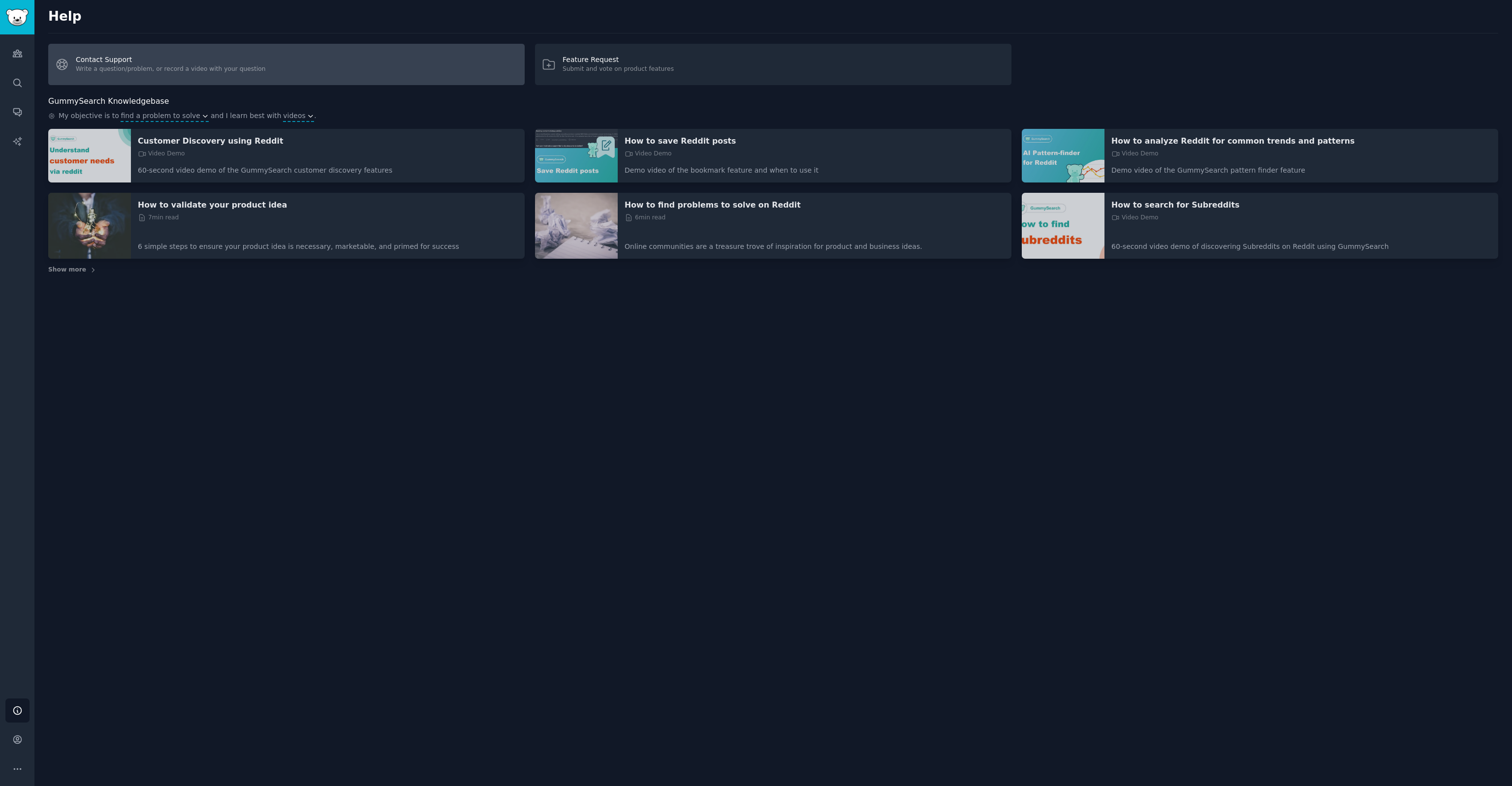
click at [105, 52] on link "Contact Support Write a question/problem, or record a video with your question" at bounding box center [286, 64] width 476 height 41
